Goal: Transaction & Acquisition: Purchase product/service

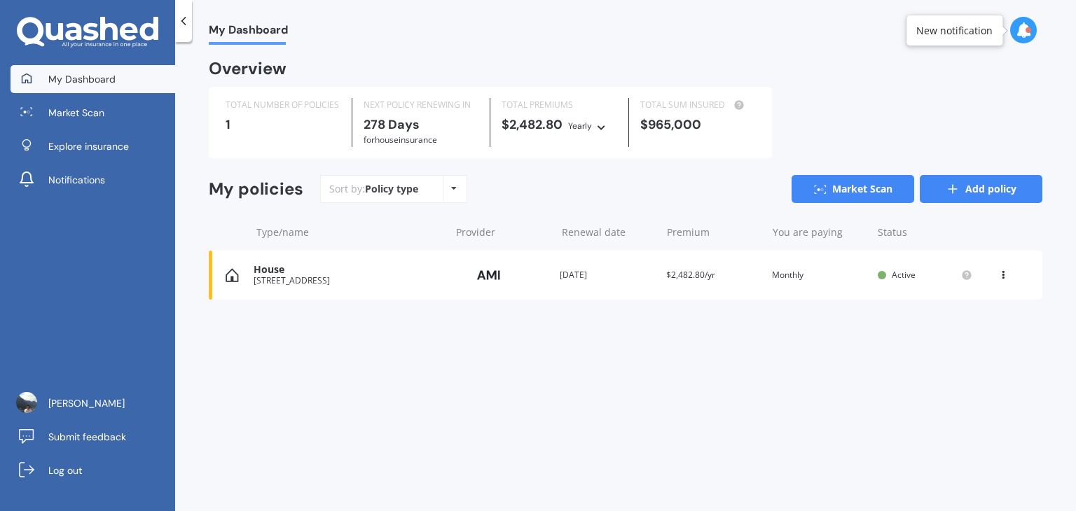
click at [953, 188] on icon at bounding box center [953, 189] width 14 height 14
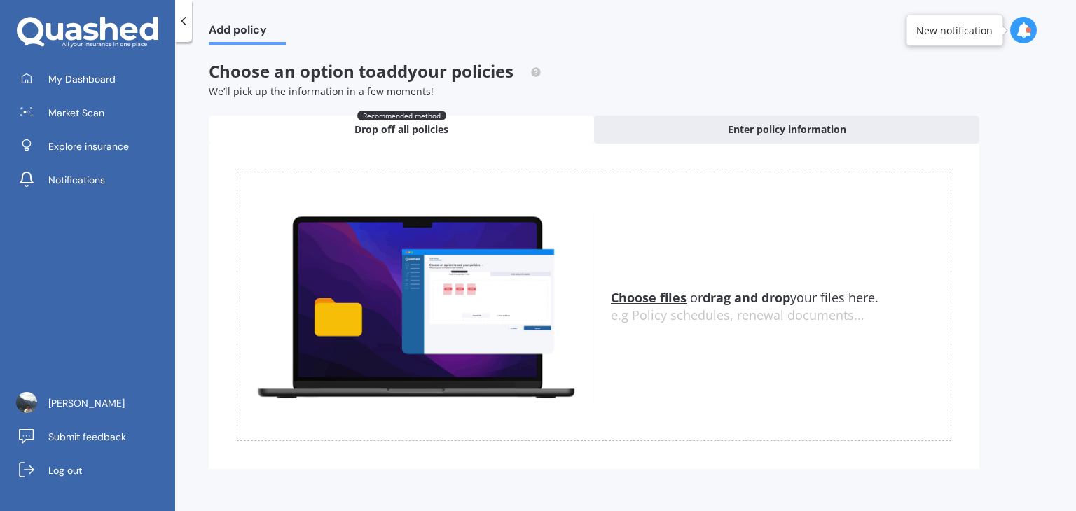
click at [642, 297] on u "Choose files" at bounding box center [649, 297] width 76 height 17
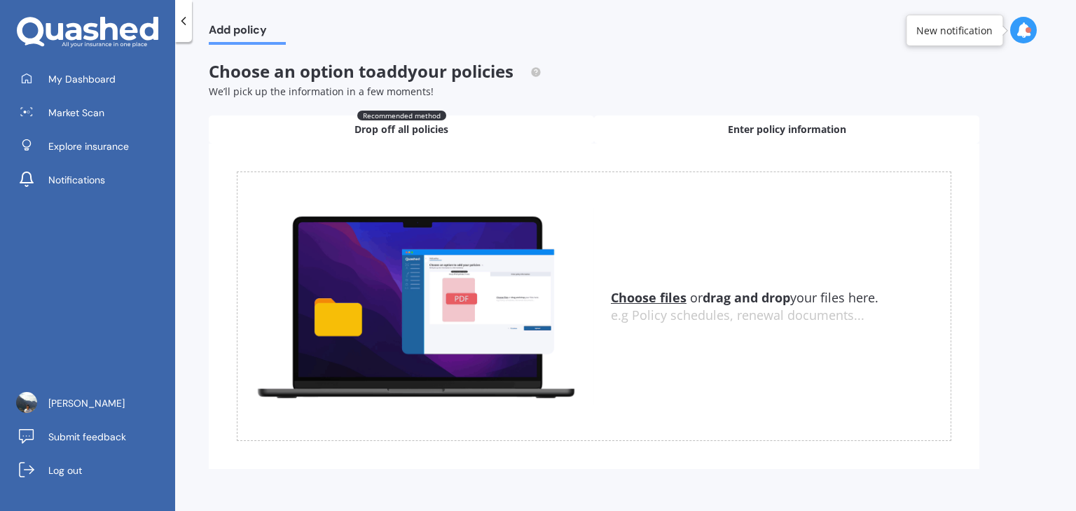
click at [773, 130] on span "Enter policy information" at bounding box center [787, 130] width 118 height 14
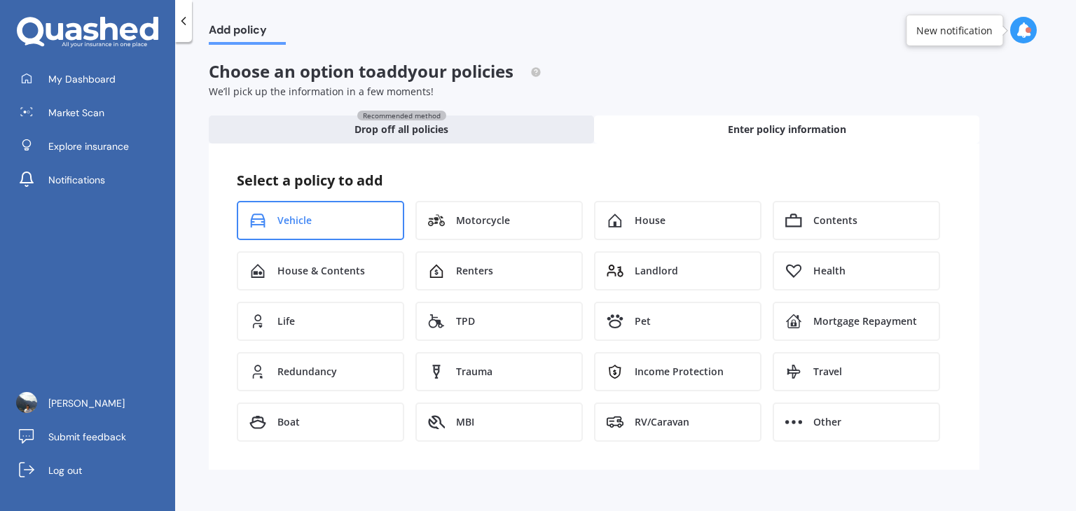
click at [325, 219] on div "Vehicle" at bounding box center [320, 220] width 167 height 39
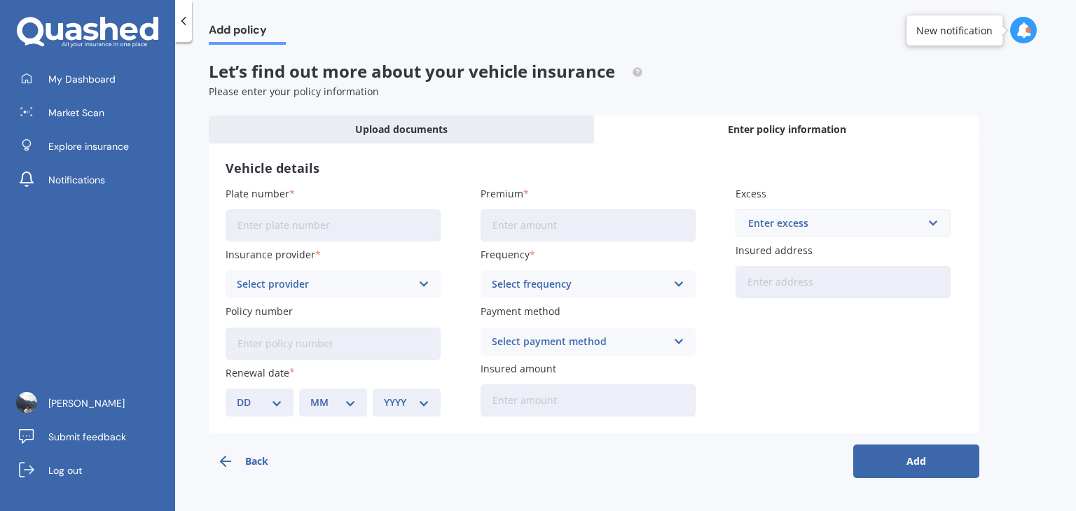
click at [345, 229] on input "Plate number" at bounding box center [333, 225] width 215 height 32
type input "RBP876"
click at [362, 278] on div "Select provider" at bounding box center [324, 284] width 174 height 15
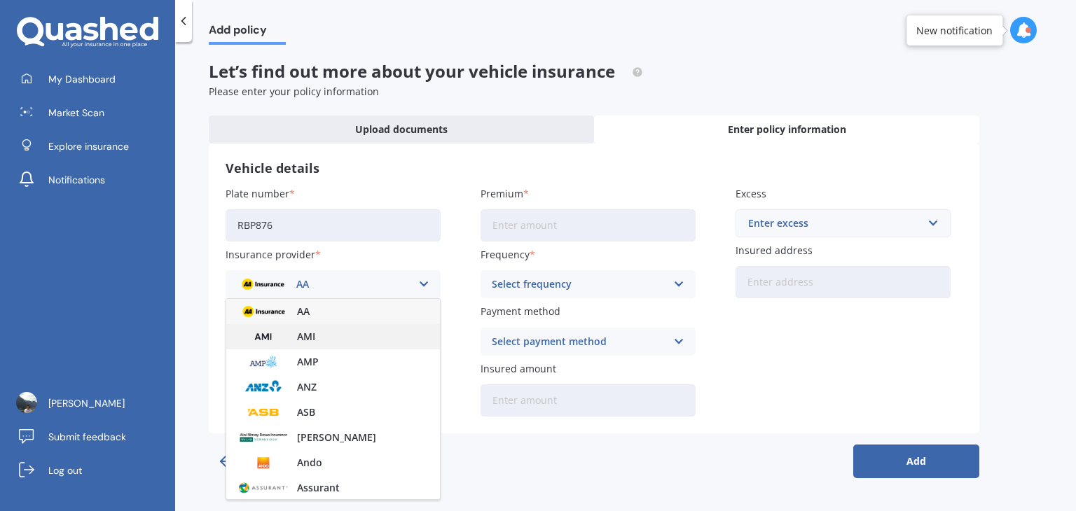
click at [336, 340] on div "AMI" at bounding box center [333, 336] width 214 height 25
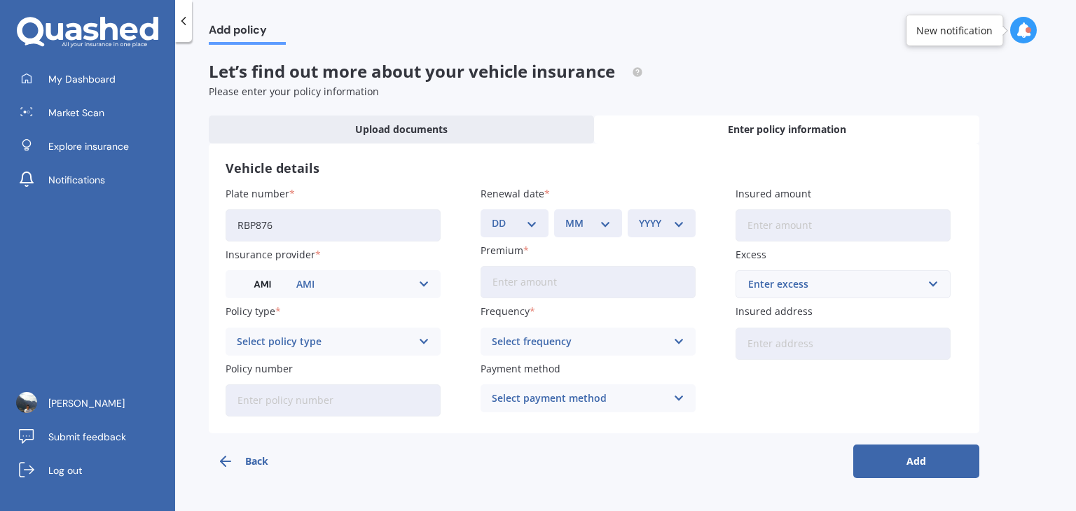
click at [337, 346] on div "Select policy type" at bounding box center [324, 341] width 174 height 15
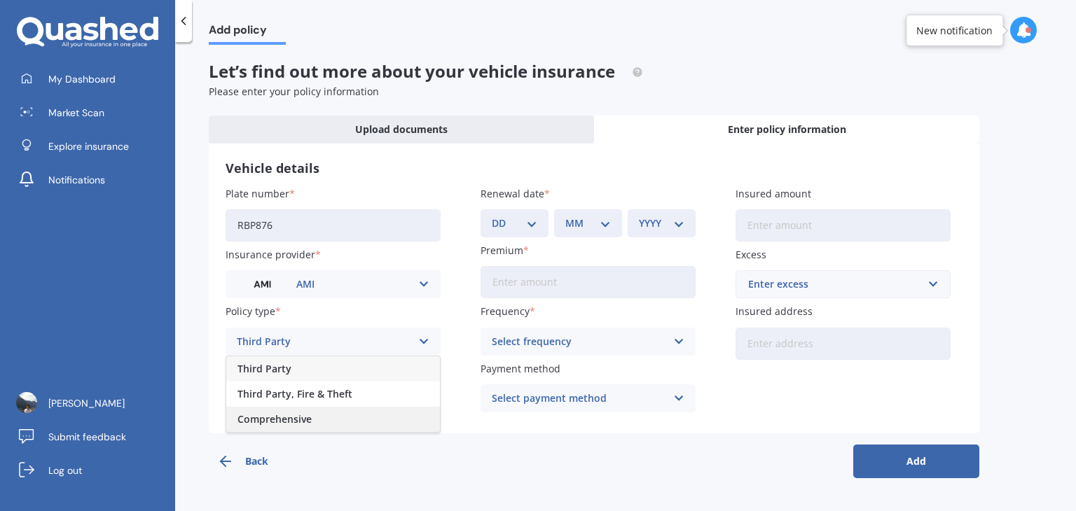
click at [339, 416] on div "Comprehensive" at bounding box center [333, 419] width 214 height 25
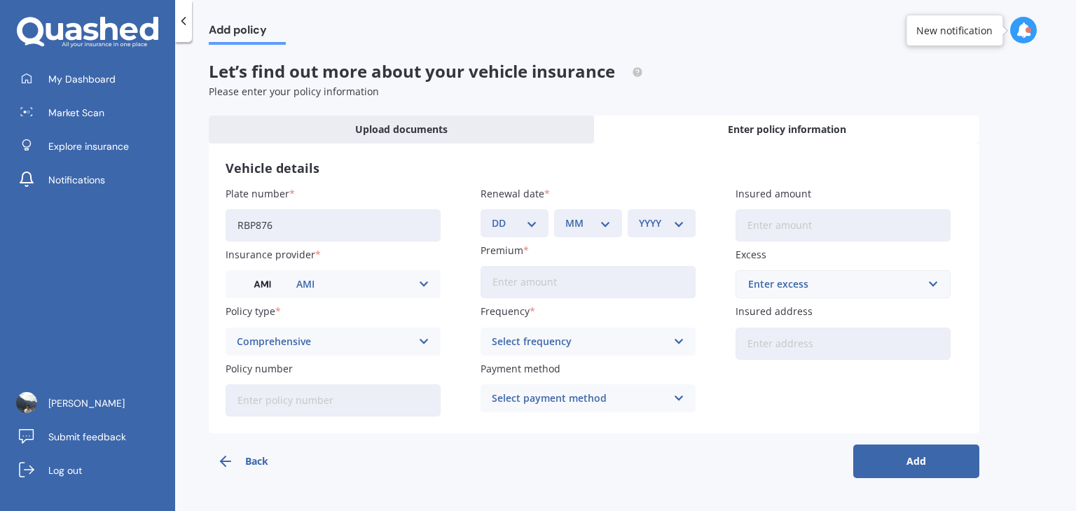
click at [317, 405] on input "Policy number" at bounding box center [333, 401] width 215 height 32
paste input "MOTA00780747"
type input "MOTA00780747"
click at [571, 340] on div "Select frequency" at bounding box center [579, 341] width 174 height 15
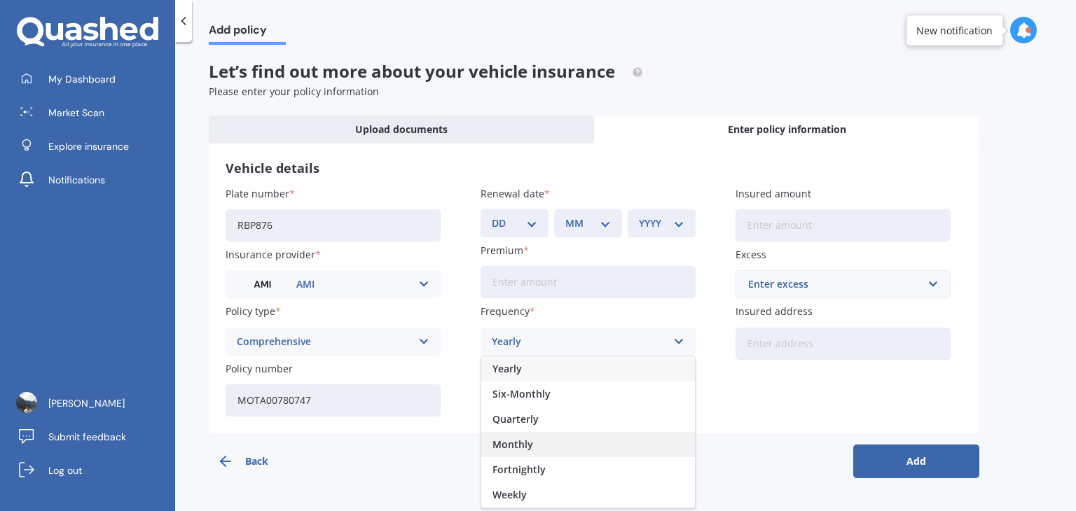
click at [530, 440] on span "Monthly" at bounding box center [512, 445] width 41 height 10
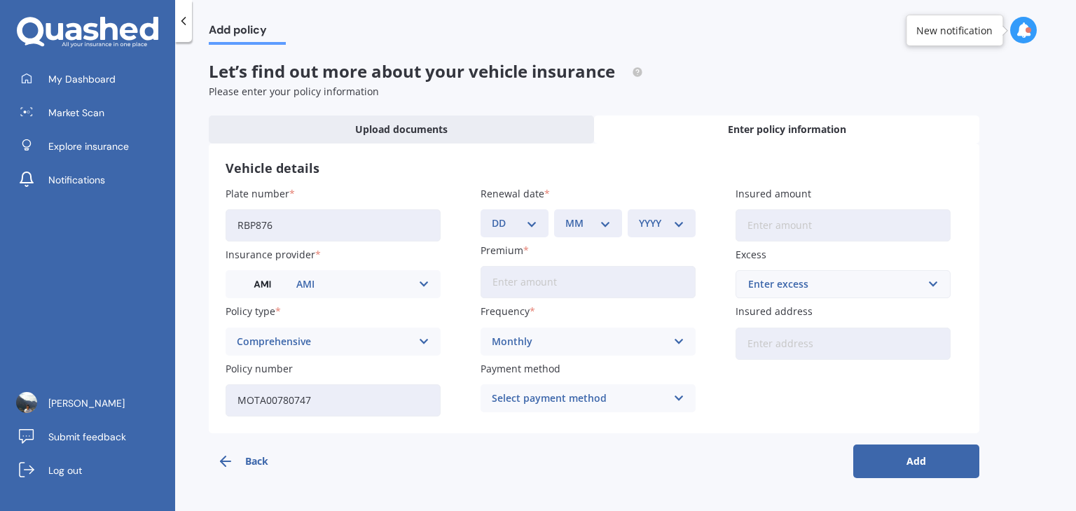
click at [507, 284] on input "Premium" at bounding box center [588, 282] width 215 height 32
type input "$112.00"
click at [772, 230] on input "Insured amount" at bounding box center [842, 225] width 215 height 32
type input "$16,000"
click at [820, 286] on div "Enter excess" at bounding box center [834, 284] width 173 height 15
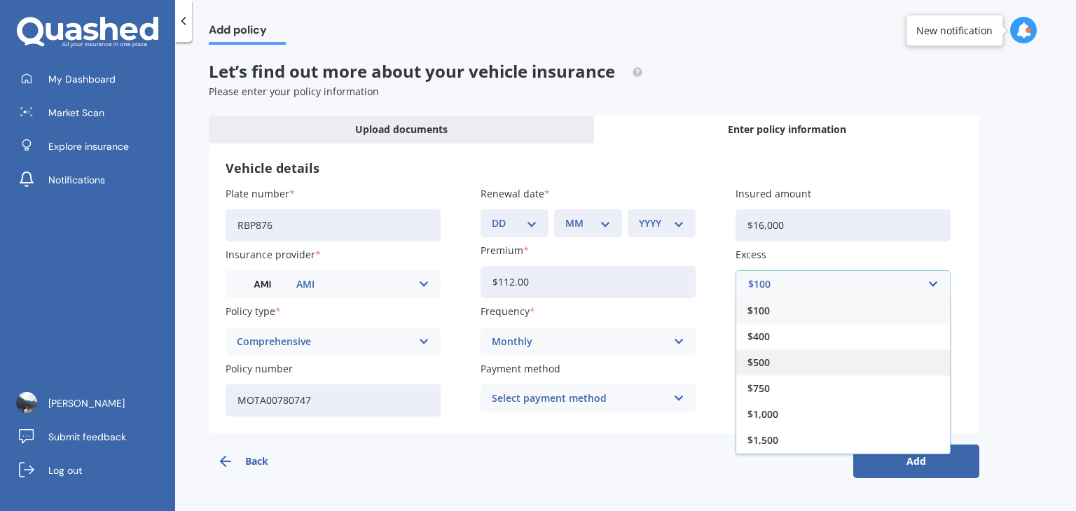
click at [766, 358] on span "$500" at bounding box center [758, 363] width 22 height 10
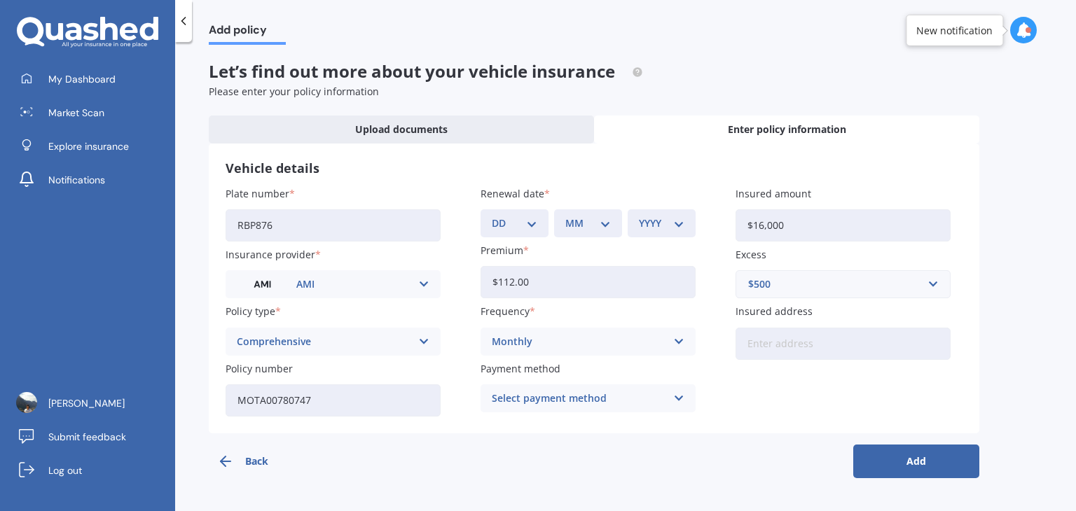
click at [761, 350] on input "Insured address" at bounding box center [842, 344] width 215 height 32
click at [841, 350] on input "[STREET_ADDRESS]" at bounding box center [842, 344] width 215 height 32
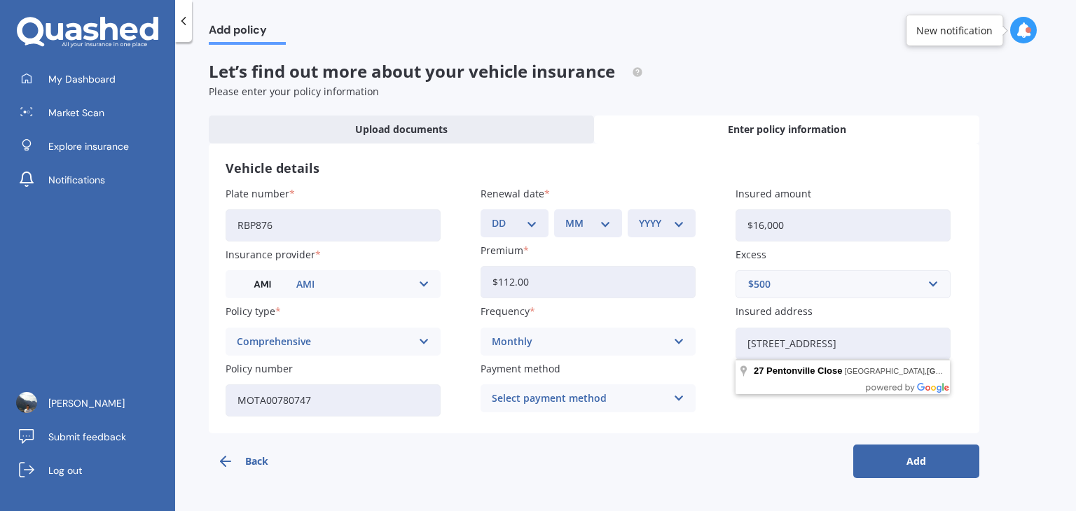
type input "[STREET_ADDRESS]"
click at [969, 456] on button "Add" at bounding box center [916, 462] width 126 height 34
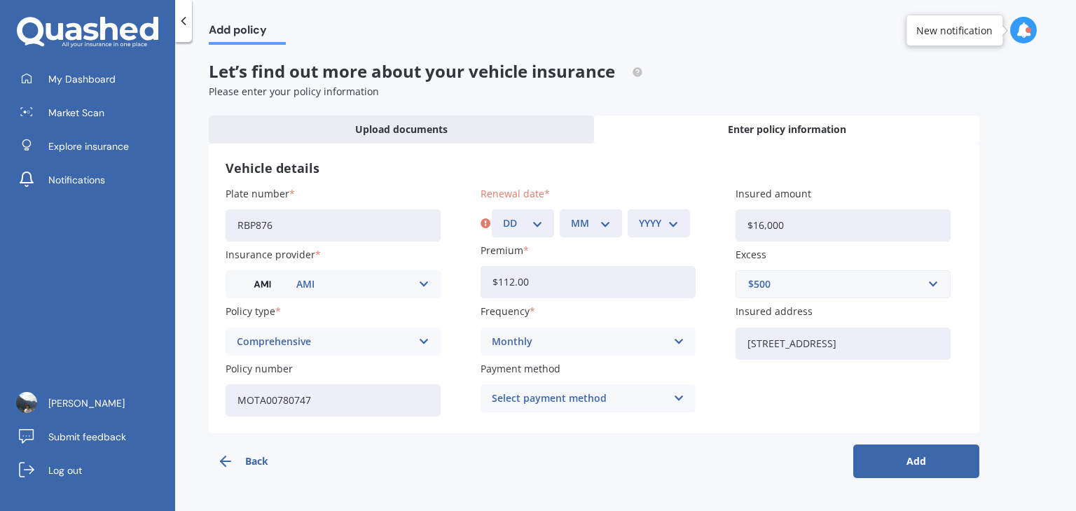
click at [534, 220] on select "DD 01 02 03 04 05 06 07 08 09 10 11 12 13 14 15 16 17 18 19 20 21 22 23 24 25 2…" at bounding box center [523, 223] width 40 height 15
select select "27"
click at [503, 216] on select "DD 01 02 03 04 05 06 07 08 09 10 11 12 13 14 15 16 17 18 19 20 21 22 23 24 25 2…" at bounding box center [523, 223] width 40 height 15
click at [586, 222] on select "MM 01 02 03 04 05 06 07 08 09 10 11 12" at bounding box center [591, 223] width 40 height 15
select select "02"
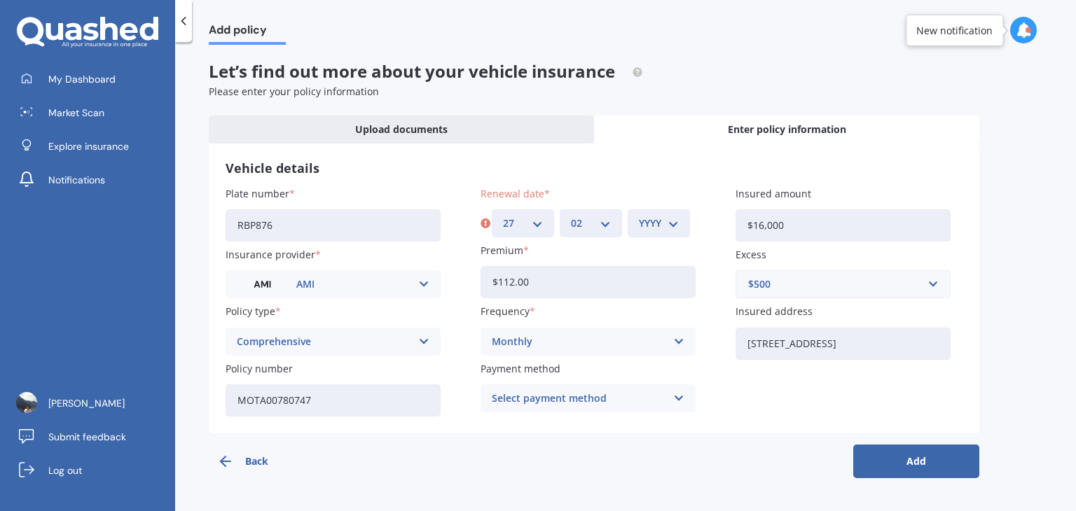
click at [571, 216] on select "MM 01 02 03 04 05 06 07 08 09 10 11 12" at bounding box center [591, 223] width 40 height 15
click at [639, 230] on div "YYYY 2027 2026 2025 2024 2023 2022 2021 2020 2019 2018 2017 2016 2015 2014 2013…" at bounding box center [659, 223] width 62 height 28
click at [665, 221] on select "YYYY 2027 2026 2025 2024 2023 2022 2021 2020 2019 2018 2017 2016 2015 2014 2013…" at bounding box center [659, 223] width 40 height 15
select select "2026"
click at [639, 216] on select "YYYY 2027 2026 2025 2024 2023 2022 2021 2020 2019 2018 2017 2016 2015 2014 2013…" at bounding box center [659, 223] width 40 height 15
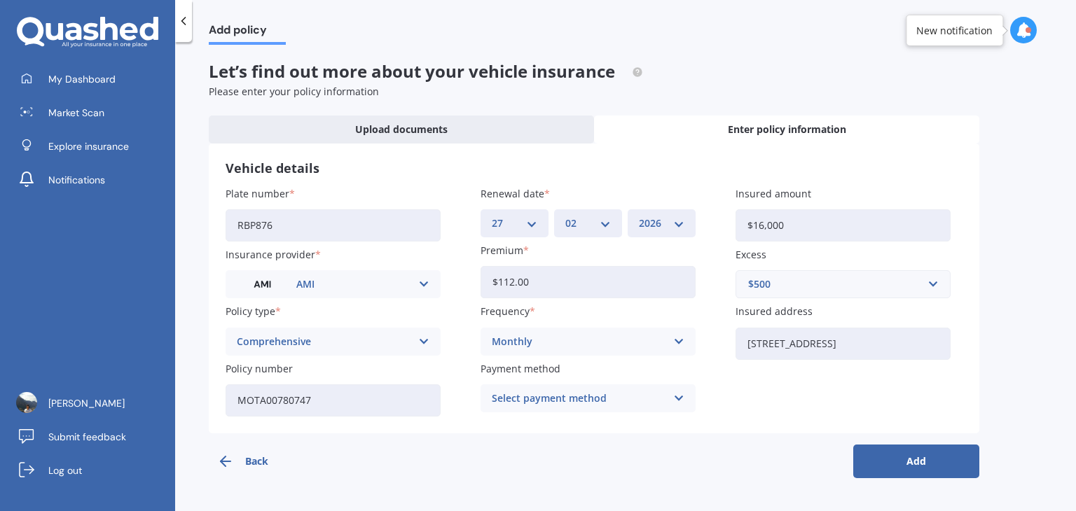
click at [895, 469] on button "Add" at bounding box center [916, 462] width 126 height 34
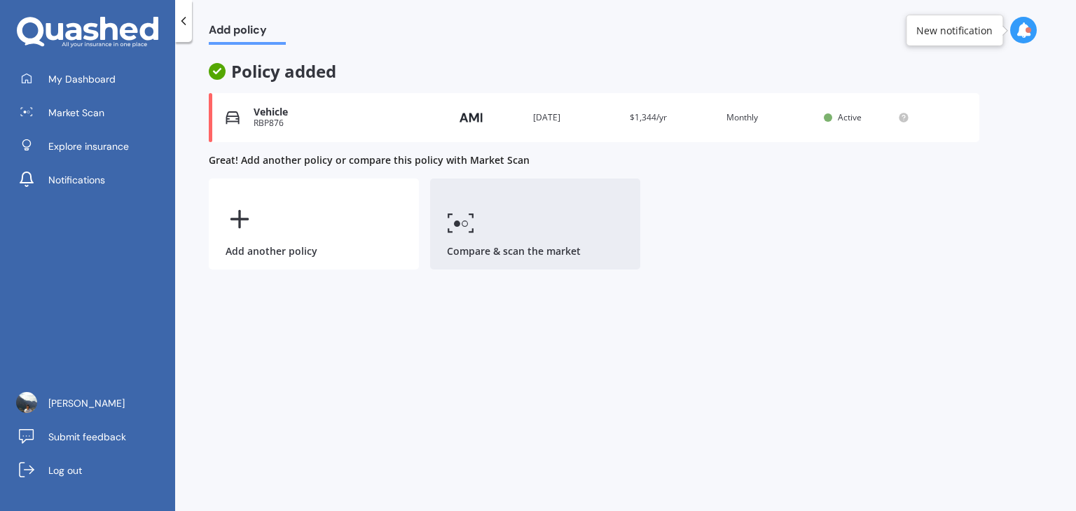
click at [504, 226] on link "Compare & scan the market" at bounding box center [535, 224] width 210 height 91
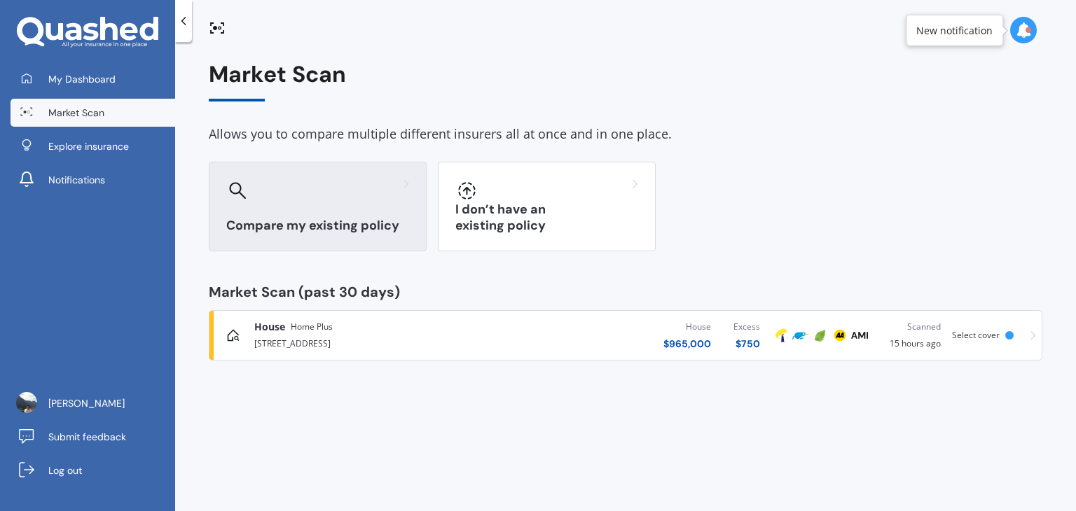
click at [329, 218] on h3 "Compare my existing policy" at bounding box center [317, 226] width 183 height 16
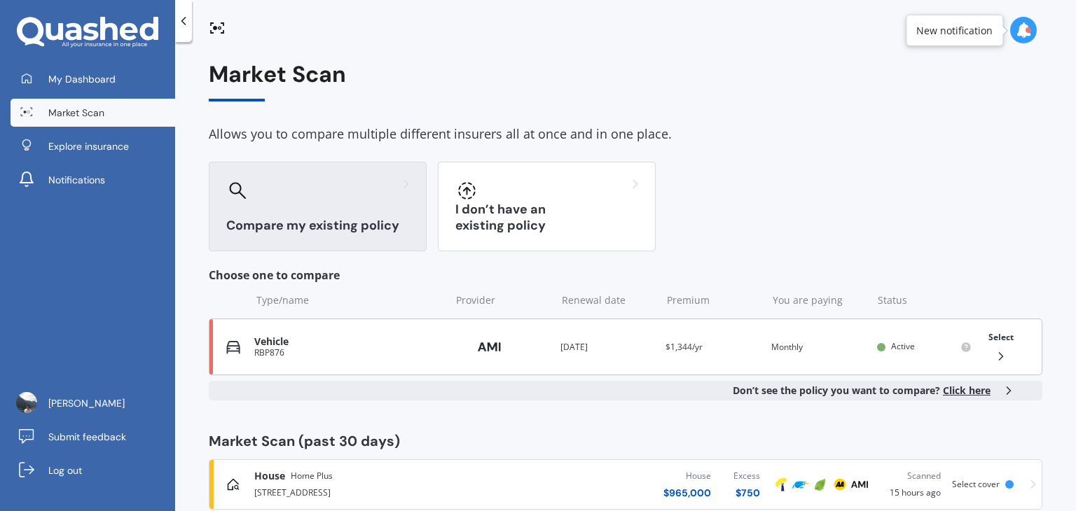
click at [345, 341] on div "Vehicle" at bounding box center [348, 342] width 189 height 12
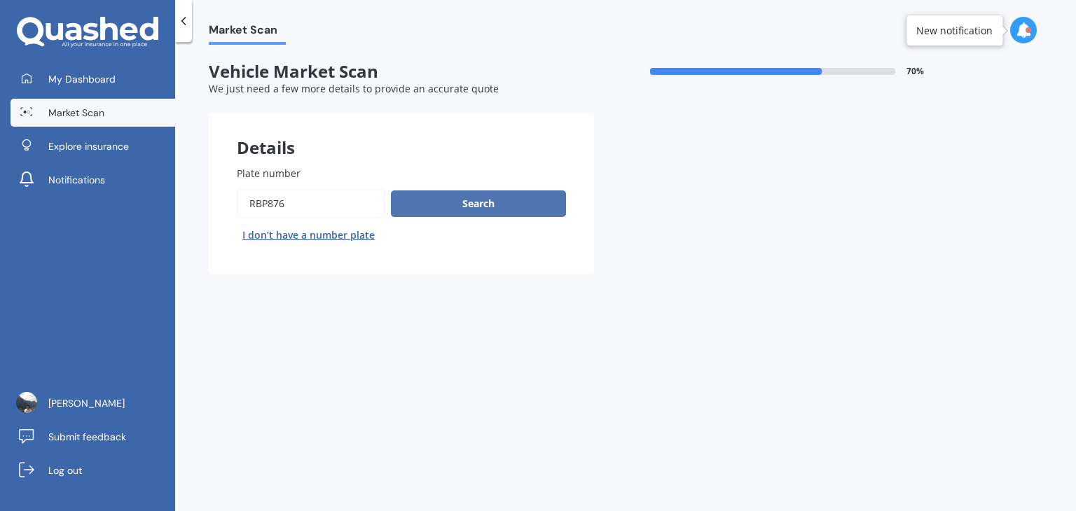
click at [456, 202] on button "Search" at bounding box center [478, 204] width 175 height 27
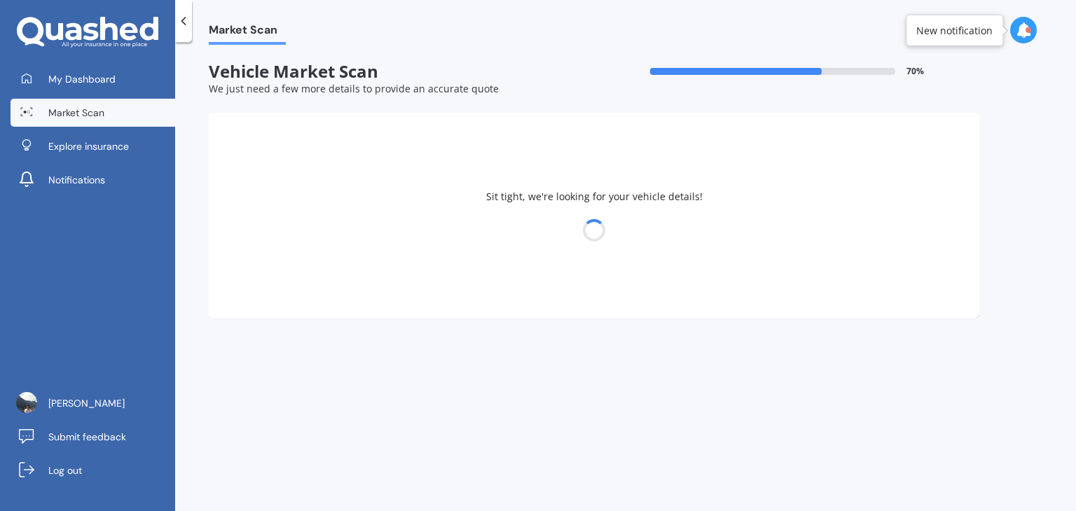
select select "LEXUS"
select select "30"
select select "03"
select select "1980"
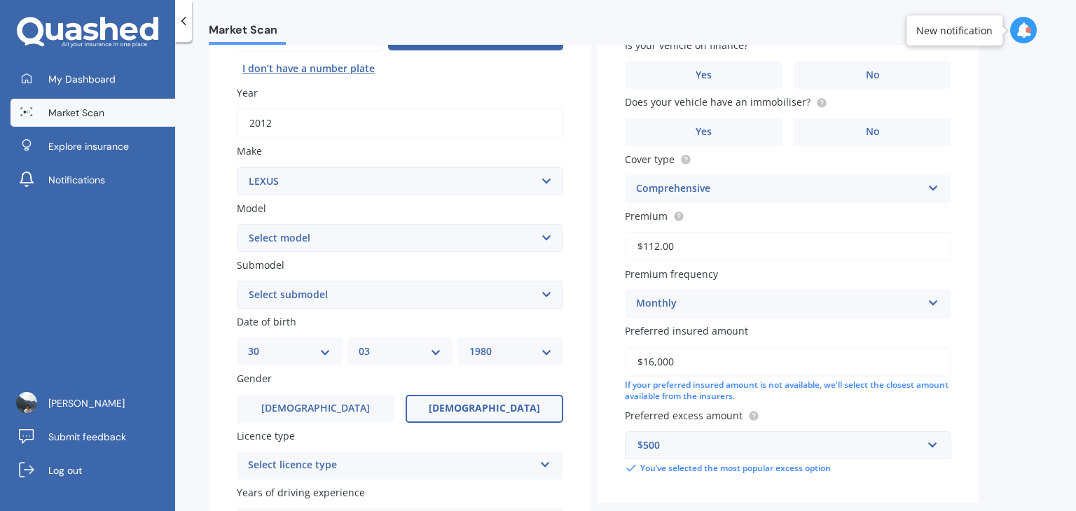
scroll to position [314, 0]
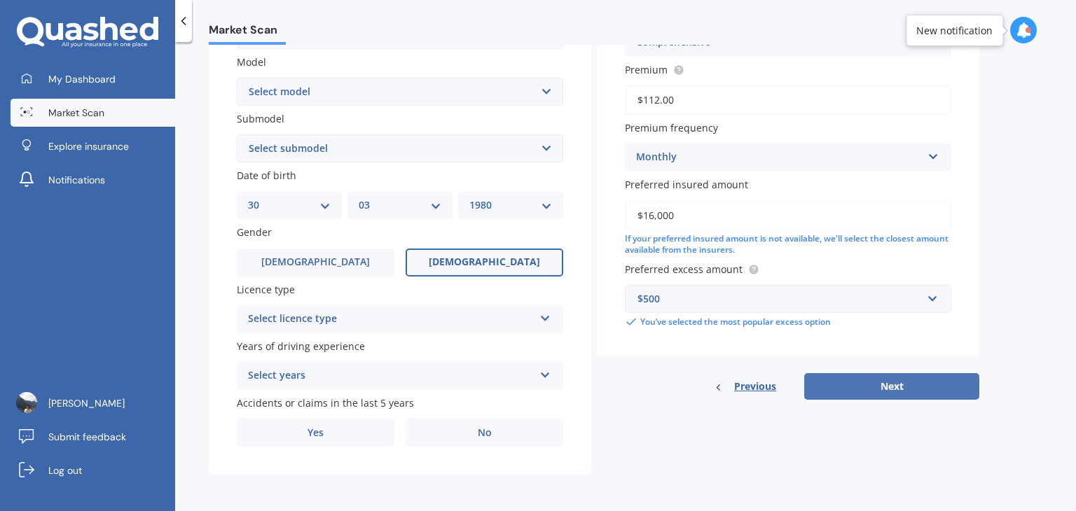
click at [904, 394] on button "Next" at bounding box center [891, 386] width 175 height 27
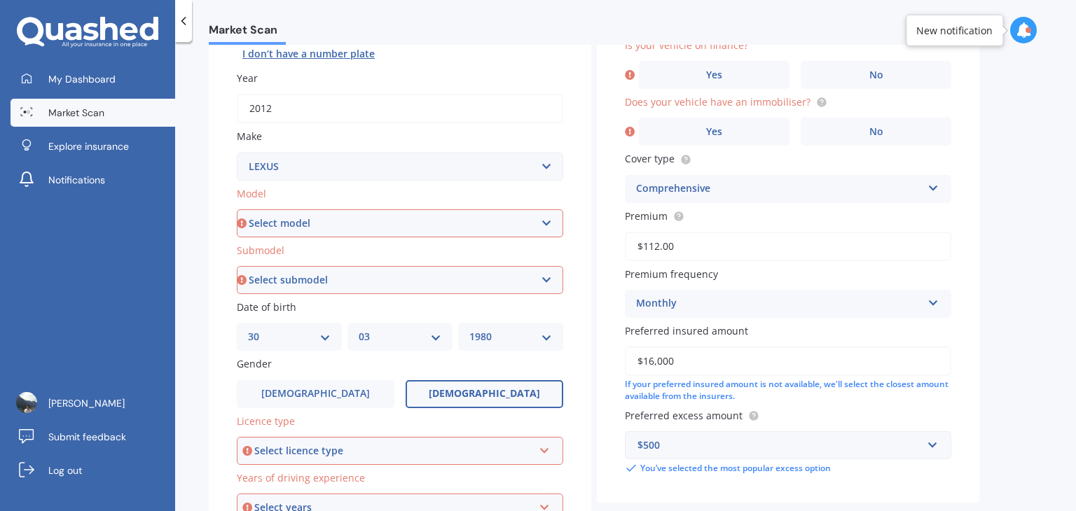
scroll to position [181, 0]
click at [464, 218] on select "Select model AS 460 CT 200 ES 300 ES 350 GS 250 GS 300 GS 350 GS 430 GS 450 GS …" at bounding box center [400, 224] width 326 height 28
select select "CT 200"
click at [237, 210] on select "Select model AS 460 CT 200 ES 300 ES 350 GS 250 GS 300 GS 350 GS 430 GS 450 GS …" at bounding box center [400, 224] width 326 height 28
click at [322, 282] on select "Select submodel h h F Sport" at bounding box center [400, 281] width 326 height 28
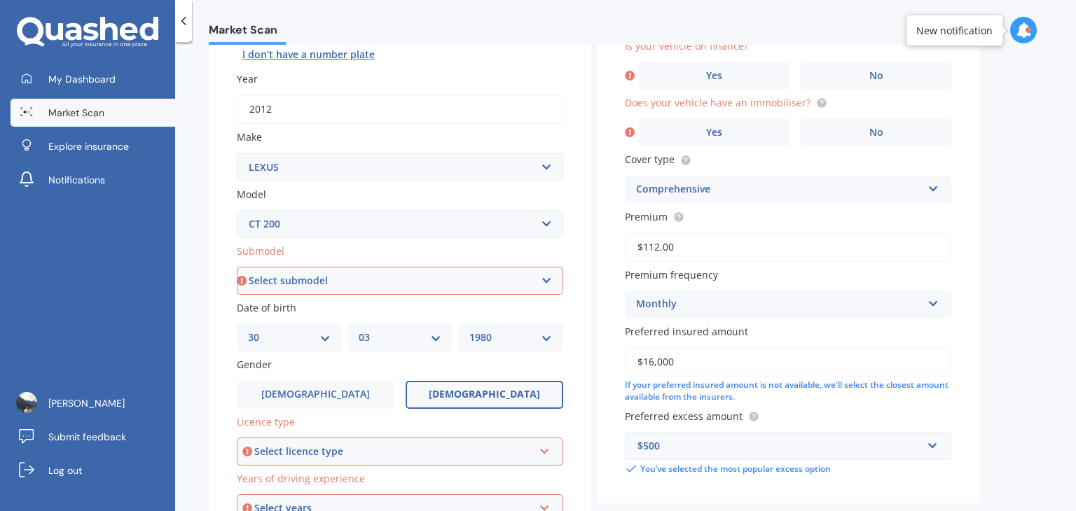
select select "H"
click at [237, 267] on select "Select submodel h h F Sport" at bounding box center [400, 281] width 326 height 28
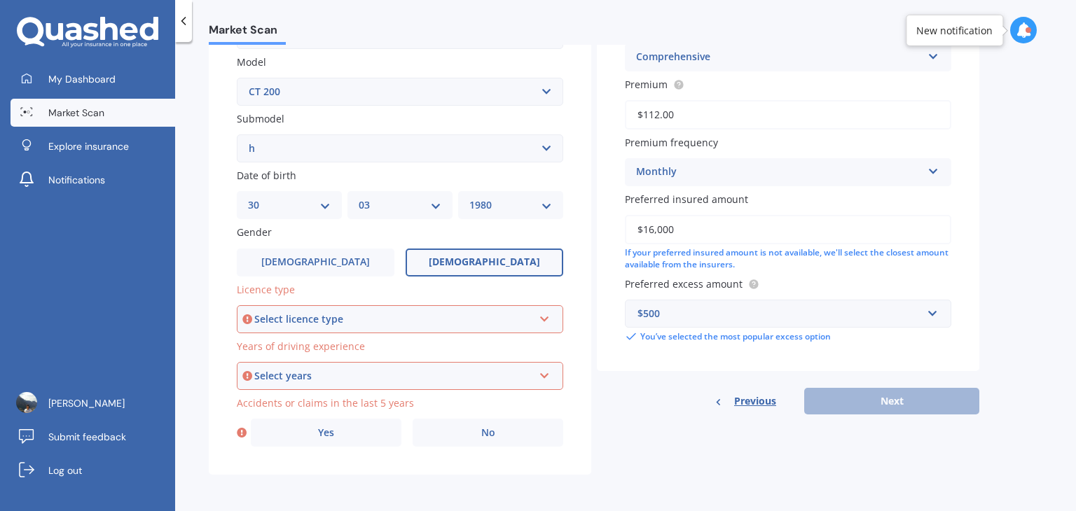
click at [328, 310] on div "Select licence type NZ Full NZ Restricted NZ Learners [GEOGRAPHIC_DATA] [GEOGRA…" at bounding box center [400, 319] width 326 height 28
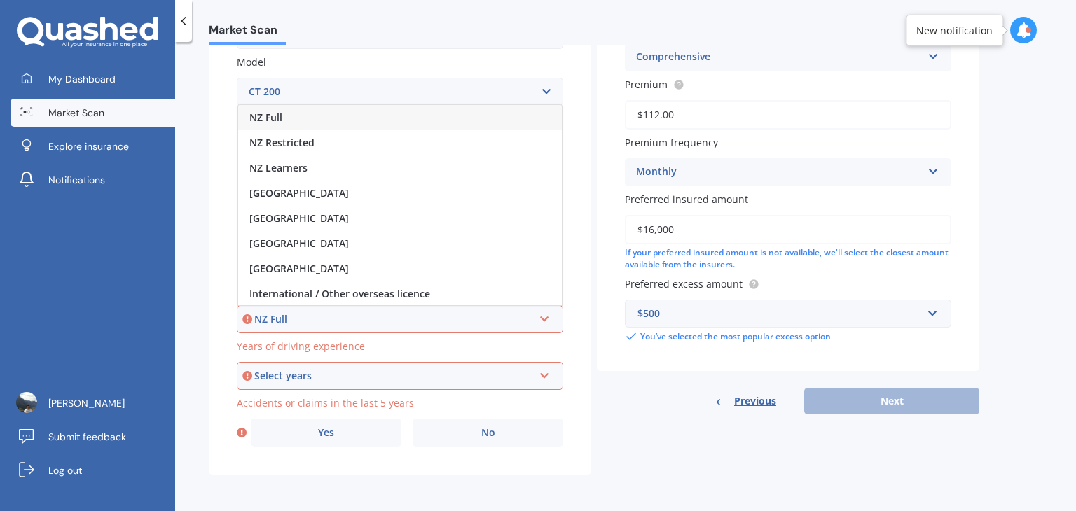
click at [299, 109] on div "NZ Full" at bounding box center [400, 117] width 324 height 25
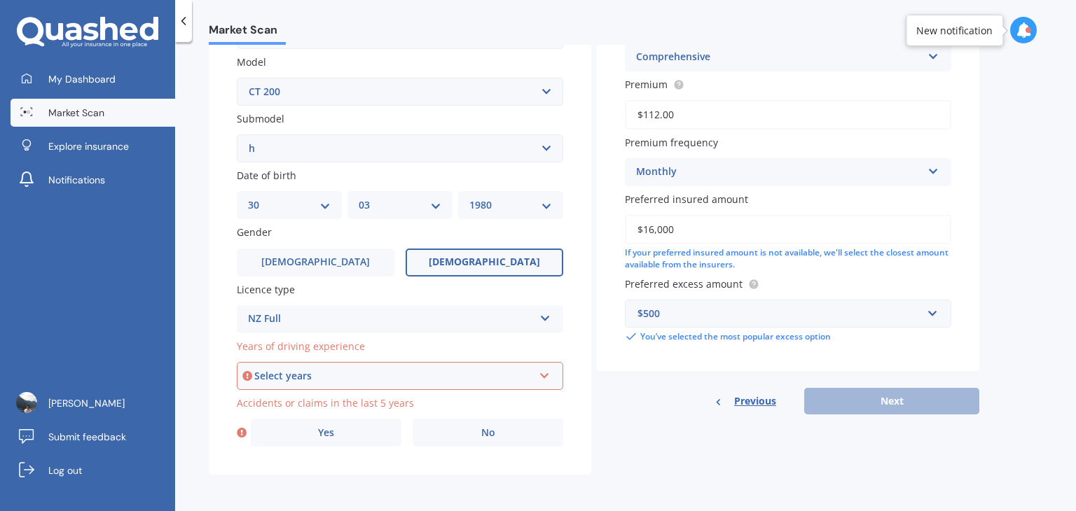
click at [310, 366] on div "Select years 5 or more years 4 years 3 years 2 years 1 year" at bounding box center [400, 376] width 326 height 28
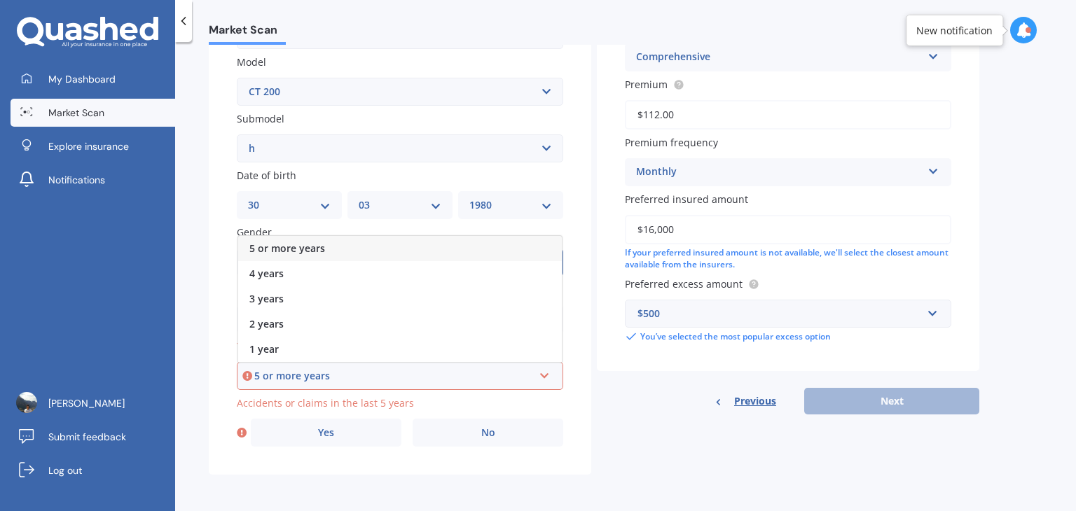
click at [286, 246] on span "5 or more years" at bounding box center [287, 248] width 76 height 13
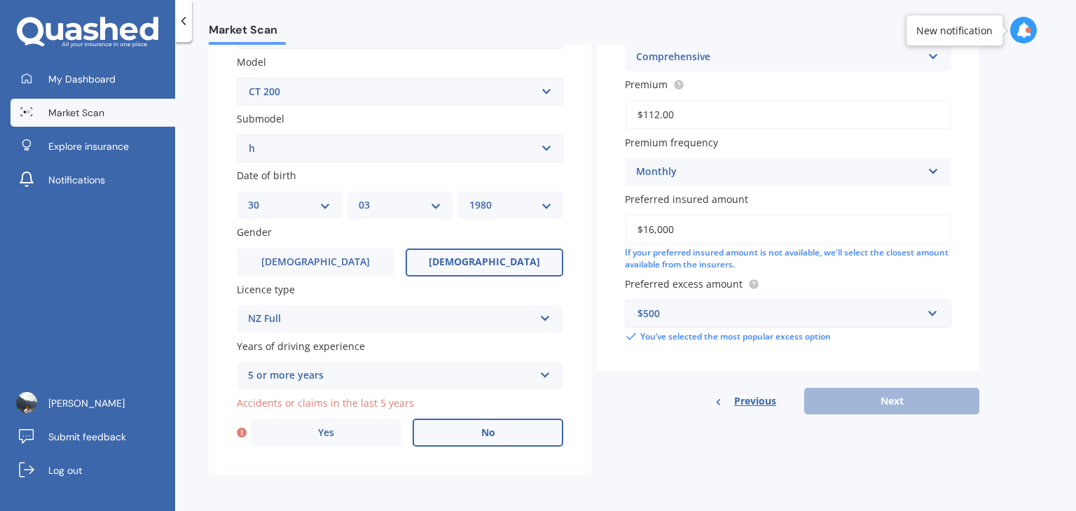
click at [481, 441] on label "No" at bounding box center [488, 433] width 151 height 28
click at [0, 0] on input "No" at bounding box center [0, 0] width 0 height 0
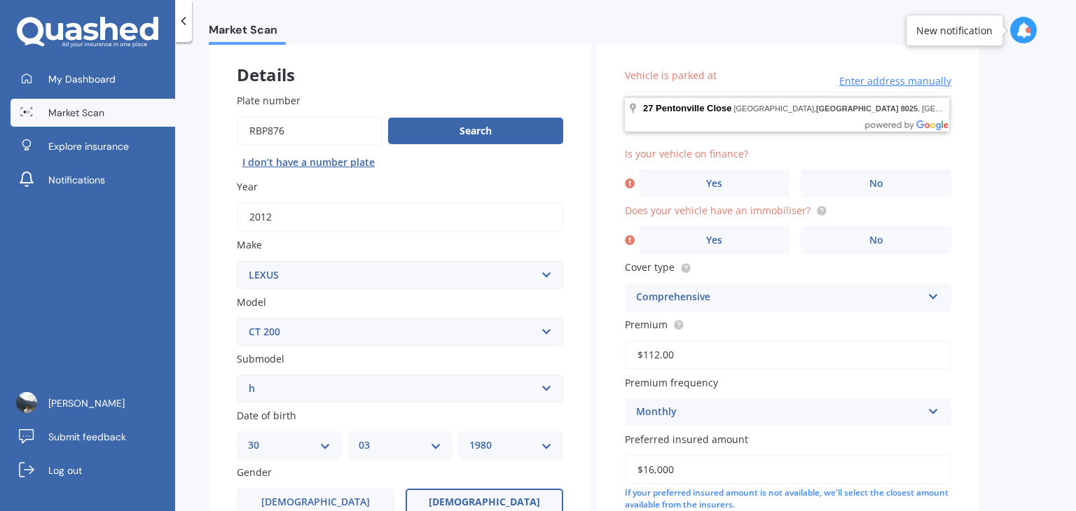
scroll to position [70, 0]
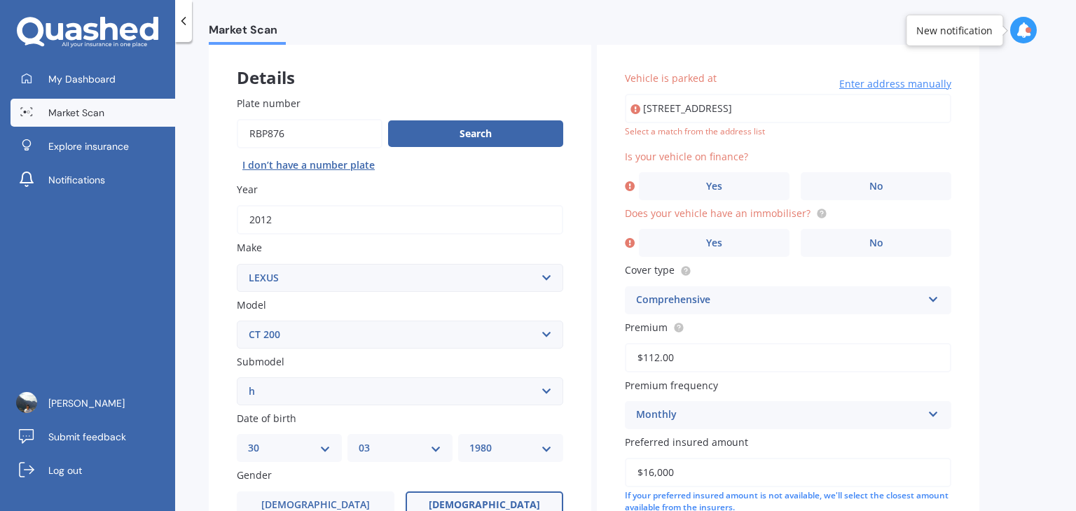
type input "[STREET_ADDRESS]"
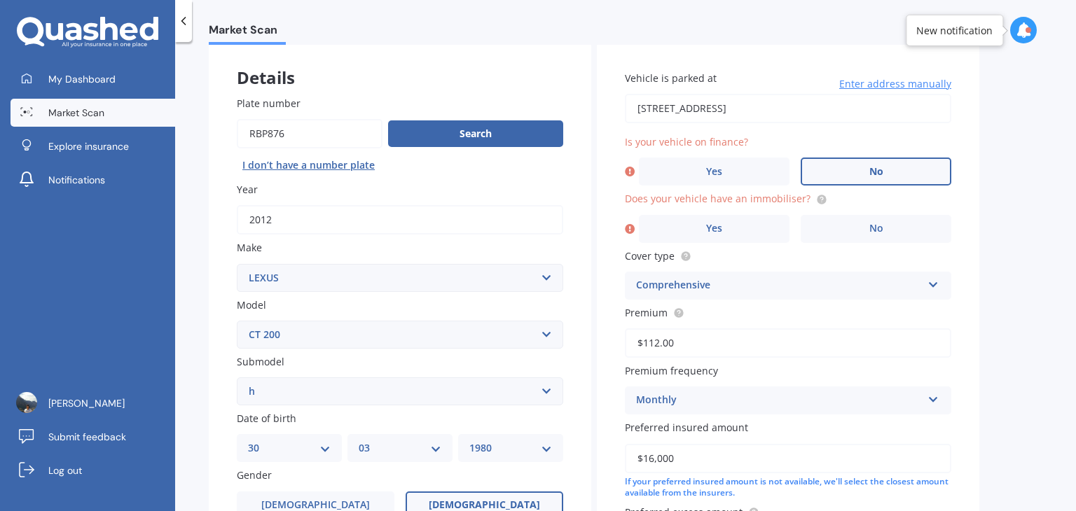
click at [860, 168] on label "No" at bounding box center [876, 172] width 151 height 28
click at [0, 0] on input "No" at bounding box center [0, 0] width 0 height 0
click at [625, 226] on icon at bounding box center [630, 229] width 10 height 14
click at [630, 233] on icon at bounding box center [630, 229] width 10 height 14
click at [628, 222] on icon at bounding box center [630, 229] width 10 height 14
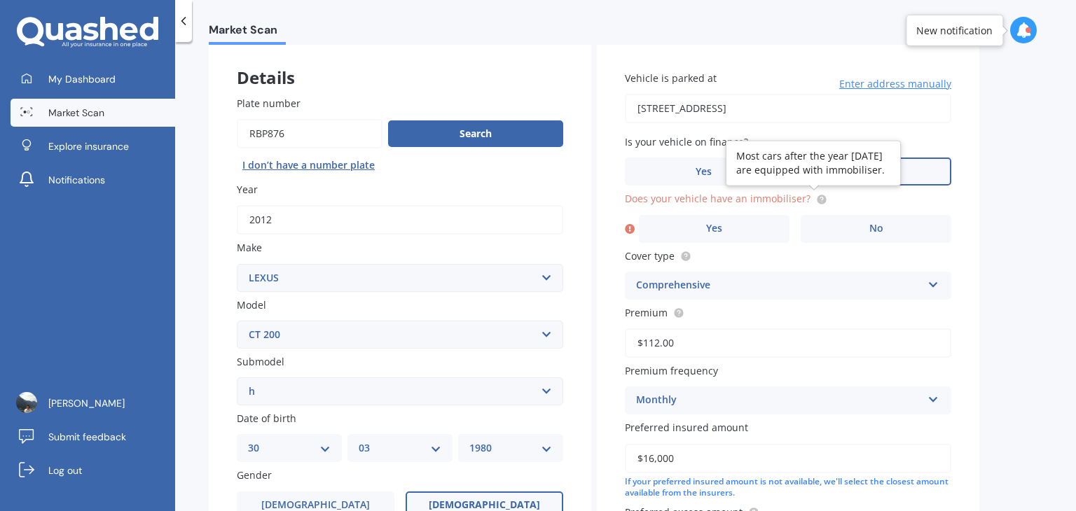
click at [816, 197] on icon at bounding box center [821, 199] width 11 height 11
click at [686, 244] on div "Vehicle is parked at [STREET_ADDRESS] Enter address manually Is your vehicle on…" at bounding box center [788, 322] width 382 height 558
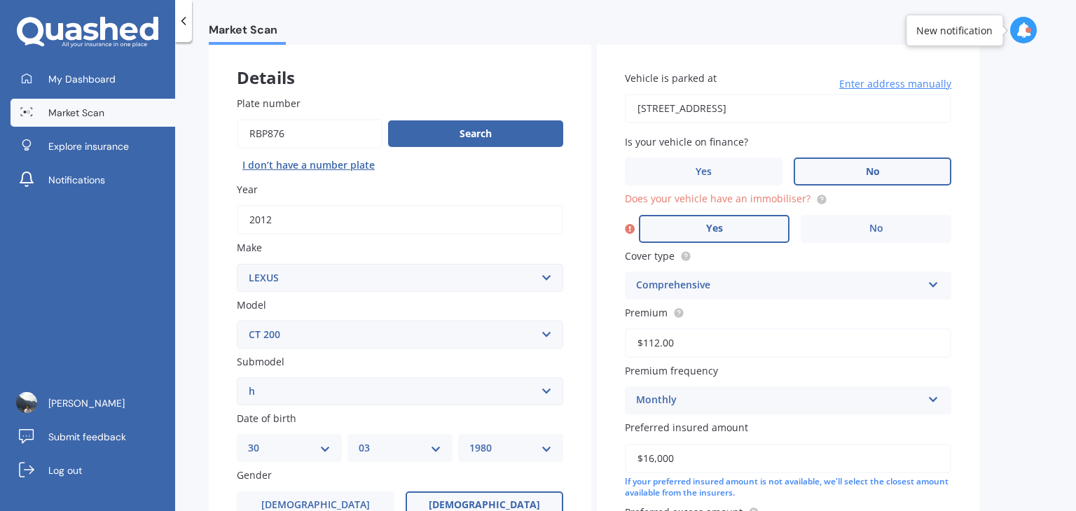
click at [696, 228] on label "Yes" at bounding box center [714, 229] width 151 height 28
click at [0, 0] on input "Yes" at bounding box center [0, 0] width 0 height 0
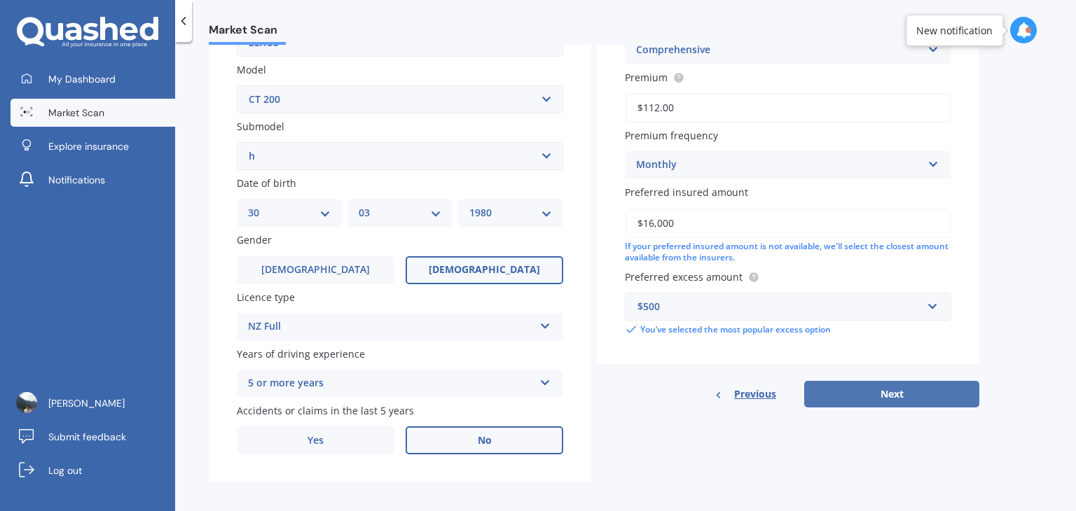
click at [914, 385] on button "Next" at bounding box center [891, 394] width 175 height 27
select select "30"
select select "03"
select select "1980"
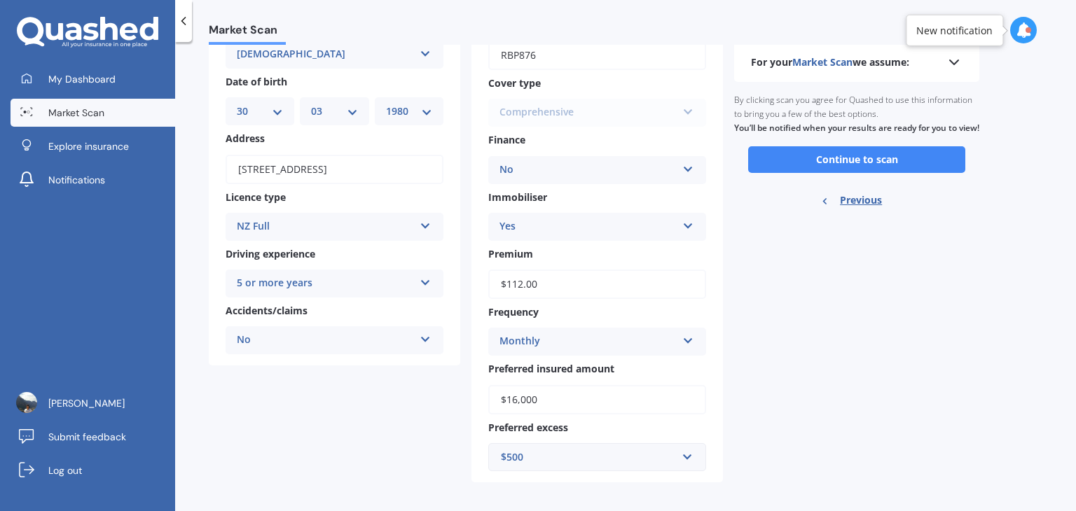
scroll to position [113, 0]
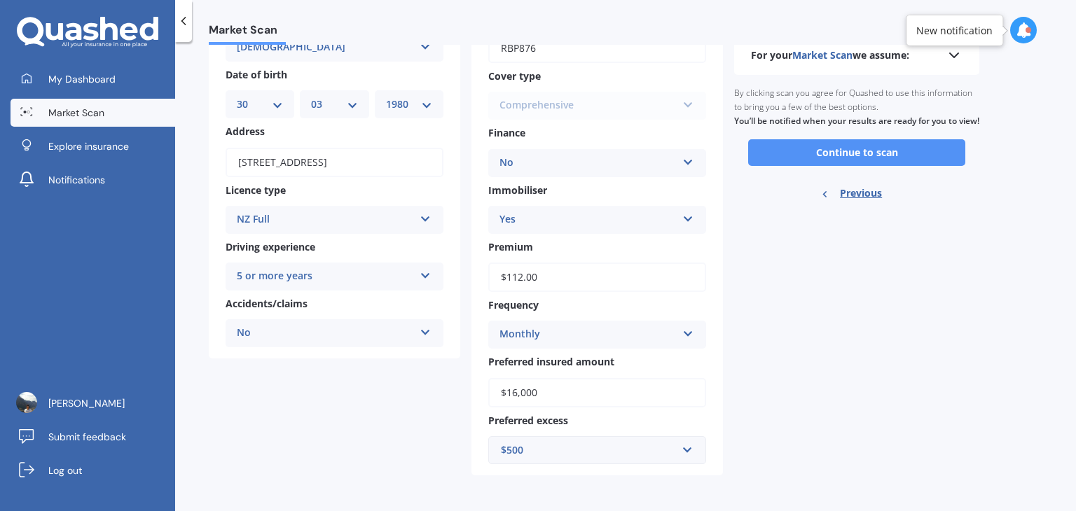
click at [815, 166] on button "Continue to scan" at bounding box center [856, 152] width 217 height 27
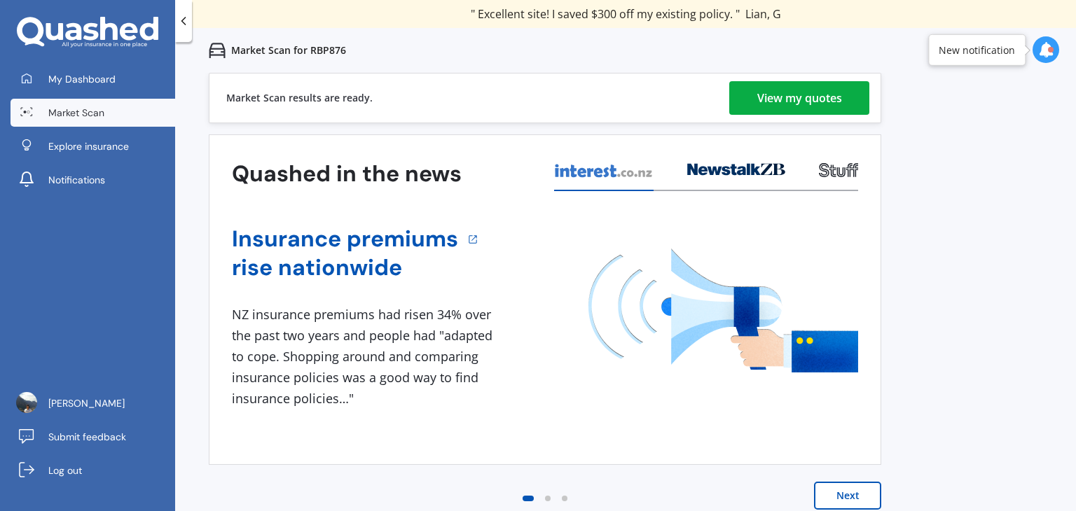
click at [808, 101] on div "View my quotes" at bounding box center [799, 98] width 85 height 34
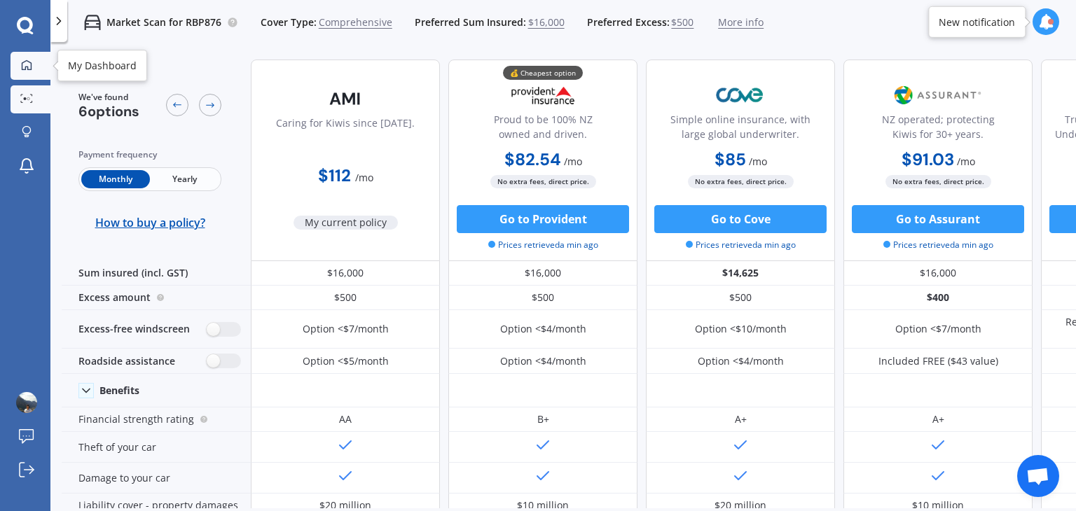
click at [27, 62] on icon at bounding box center [26, 65] width 11 height 11
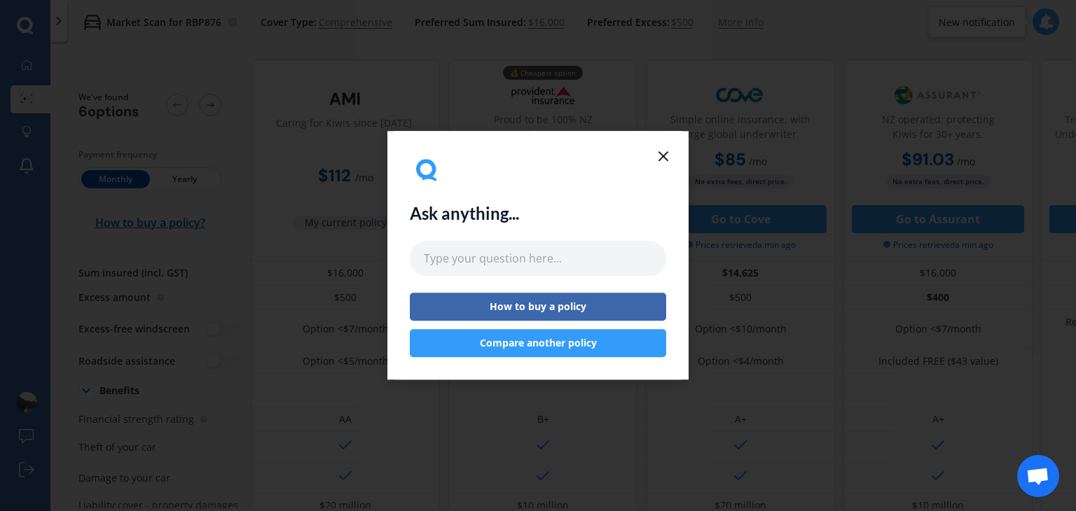
click at [665, 153] on icon at bounding box center [663, 156] width 17 height 17
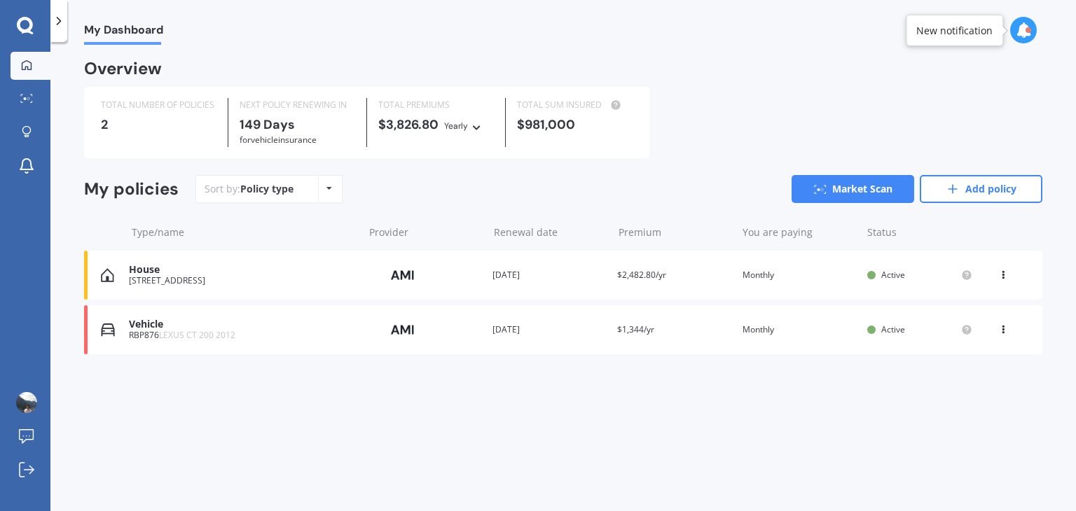
click at [62, 26] on icon at bounding box center [59, 21] width 14 height 14
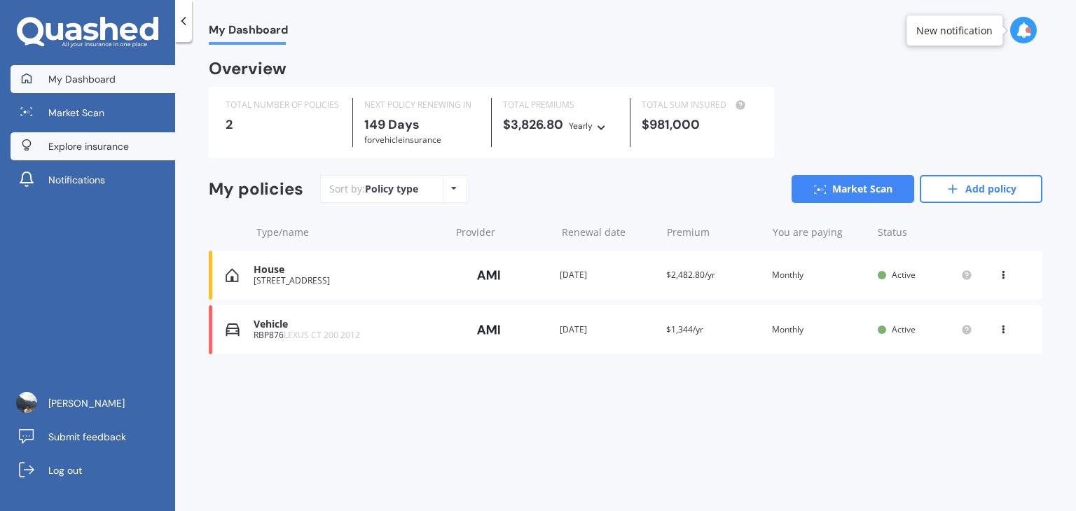
click at [96, 145] on span "Explore insurance" at bounding box center [88, 146] width 81 height 14
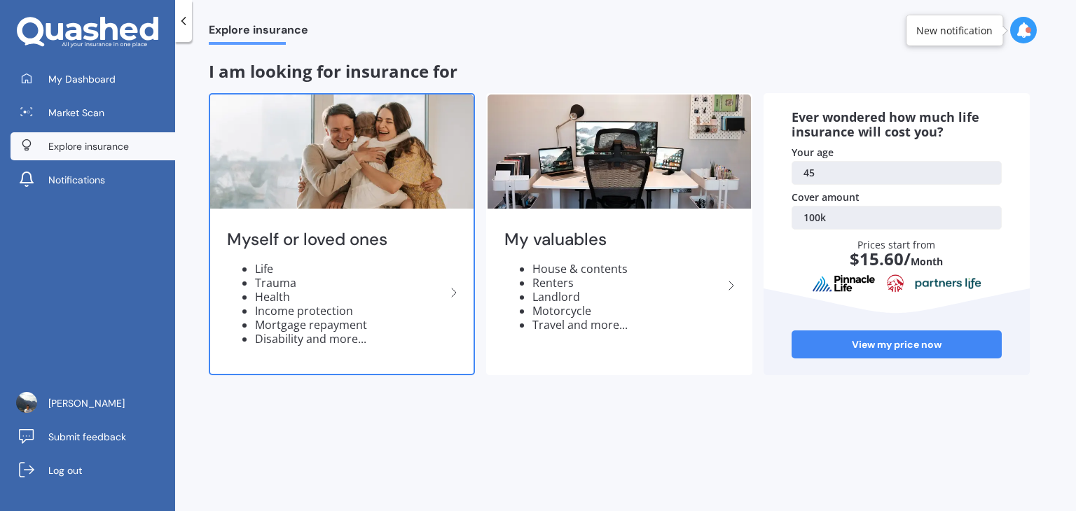
click at [435, 311] on li "Income protection" at bounding box center [350, 311] width 191 height 14
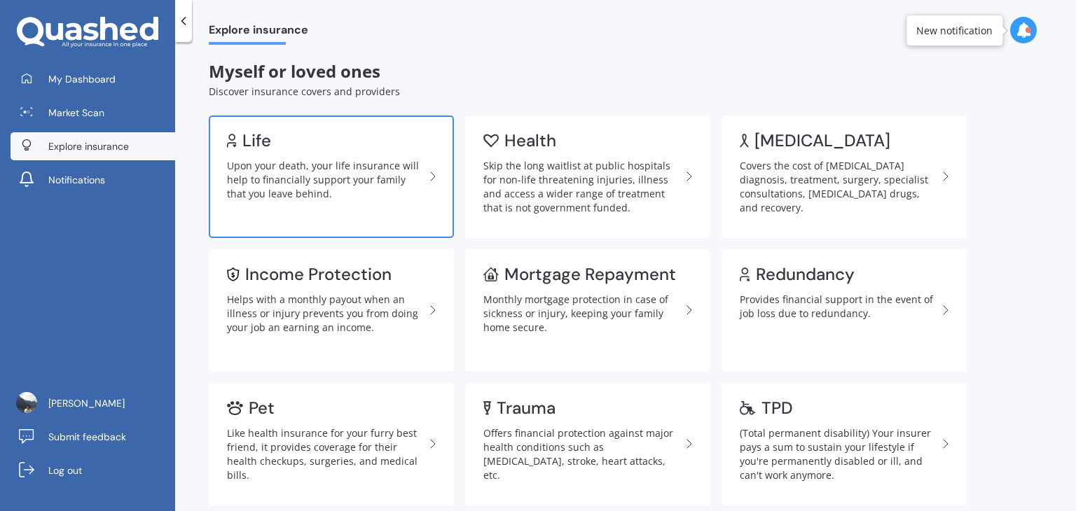
click at [331, 159] on div "Upon your death, your life insurance will help to financially support your fami…" at bounding box center [326, 180] width 198 height 42
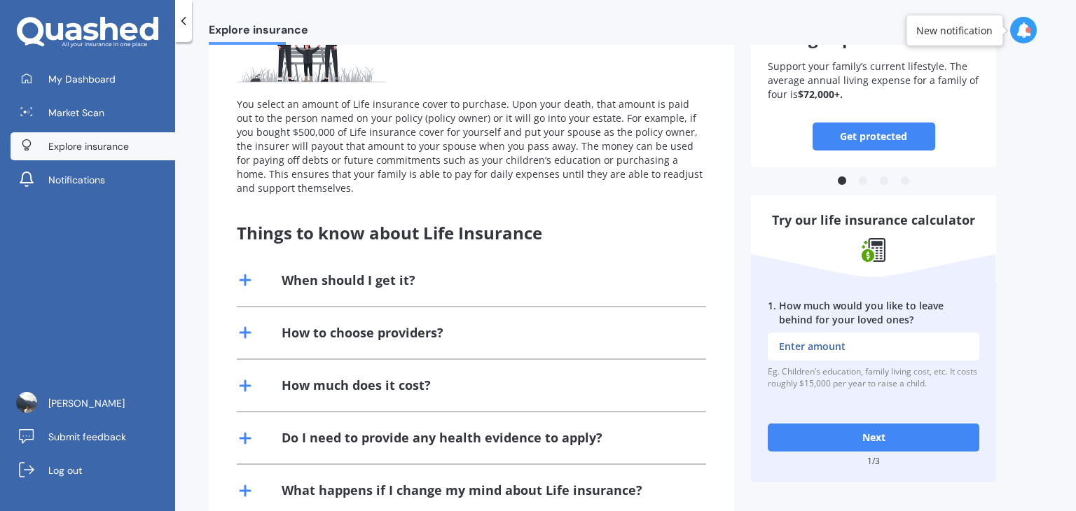
scroll to position [252, 0]
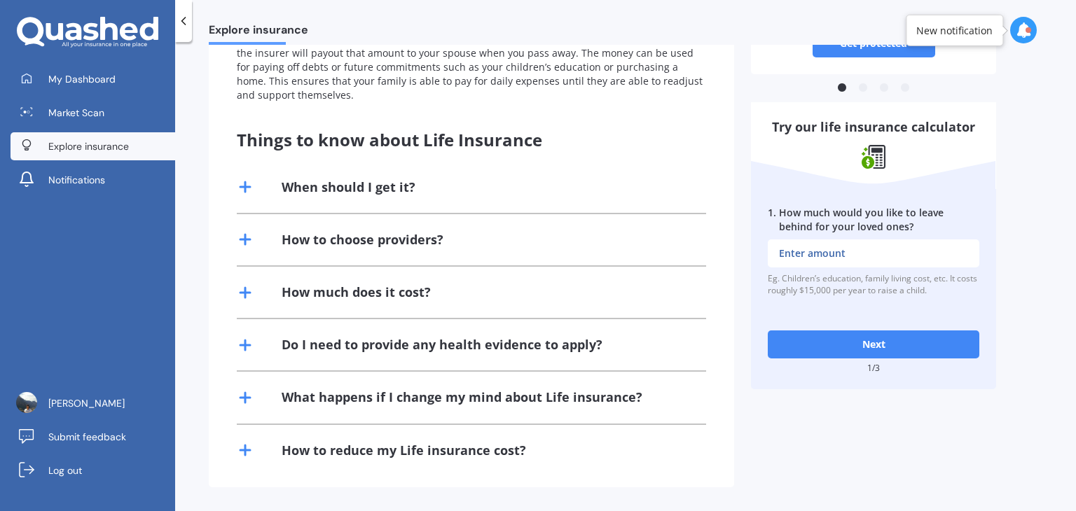
click at [834, 250] on input "1 . How much would you like to leave behind for your loved ones?" at bounding box center [874, 254] width 212 height 28
type input "$600,000"
click at [888, 337] on button "Next" at bounding box center [874, 345] width 212 height 28
click at [865, 252] on input "2 . How much outstanding debt do you have, including mortgage?" at bounding box center [874, 254] width 212 height 28
type input "$6"
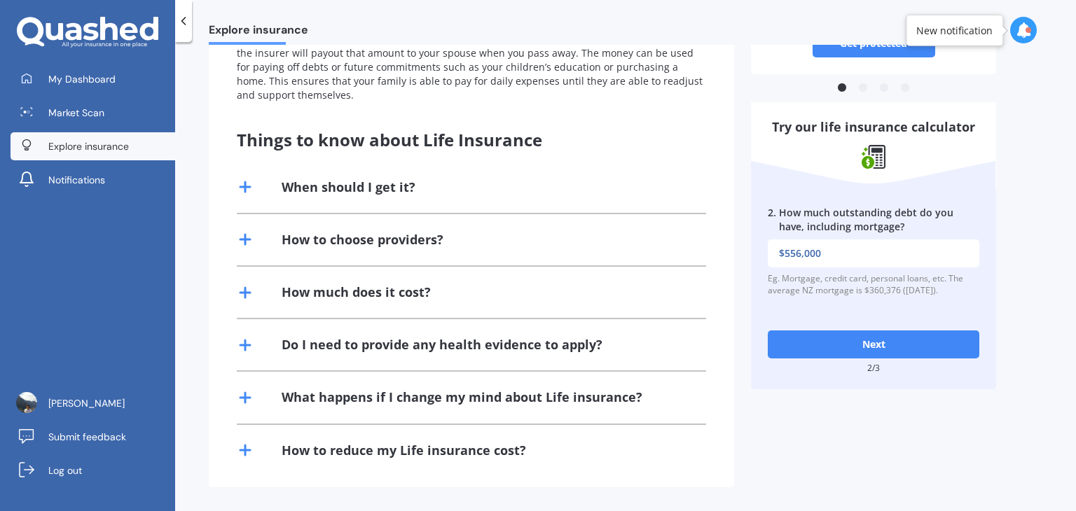
type input "$556,000"
click at [931, 338] on button "Next" at bounding box center [874, 345] width 212 height 28
click at [865, 253] on input "3 . What would be the cost of fulfilling your bucket list if you were terminall…" at bounding box center [874, 254] width 212 height 28
click at [894, 340] on button "Next" at bounding box center [874, 345] width 212 height 28
type input "$20,000"
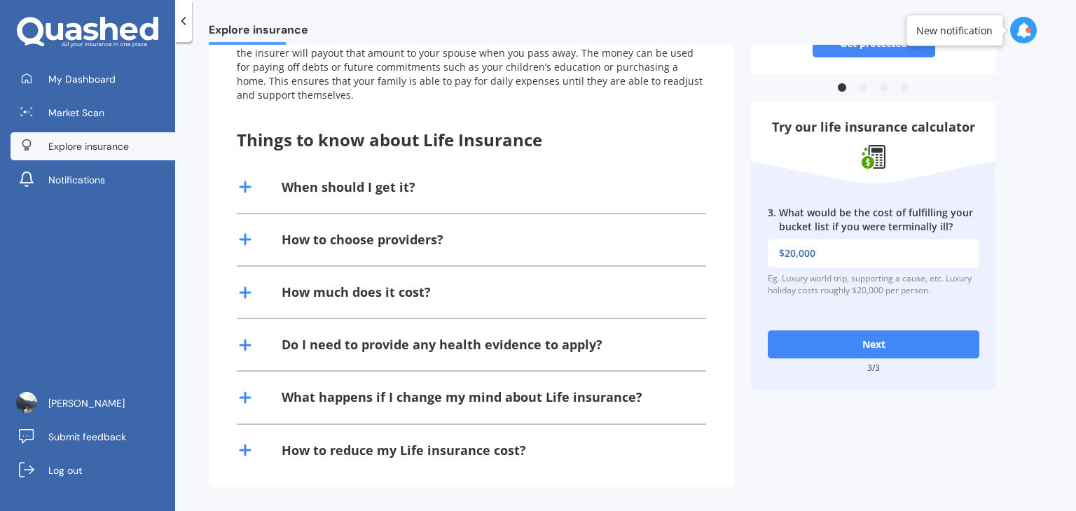
click at [896, 344] on button "Next" at bounding box center [874, 345] width 212 height 28
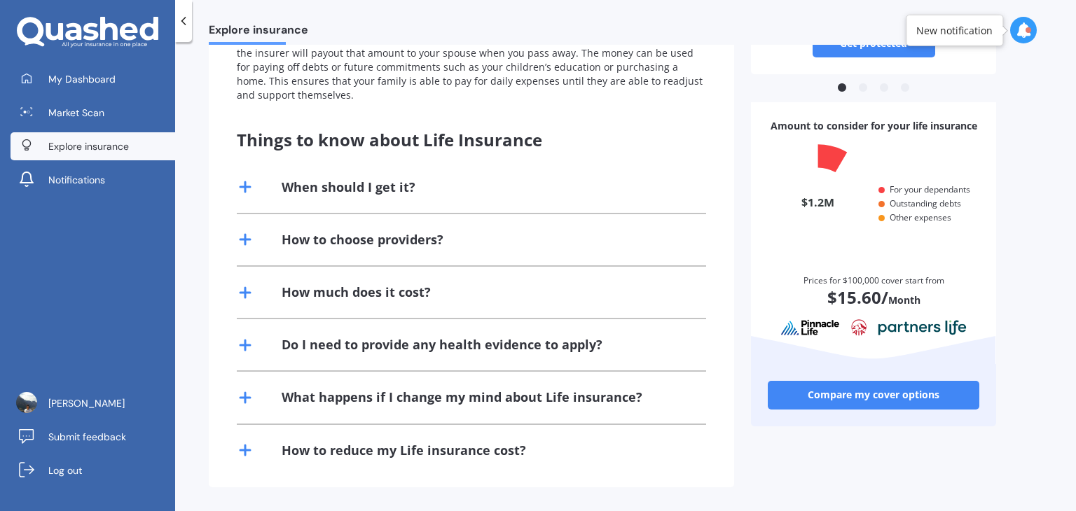
scroll to position [132, 205]
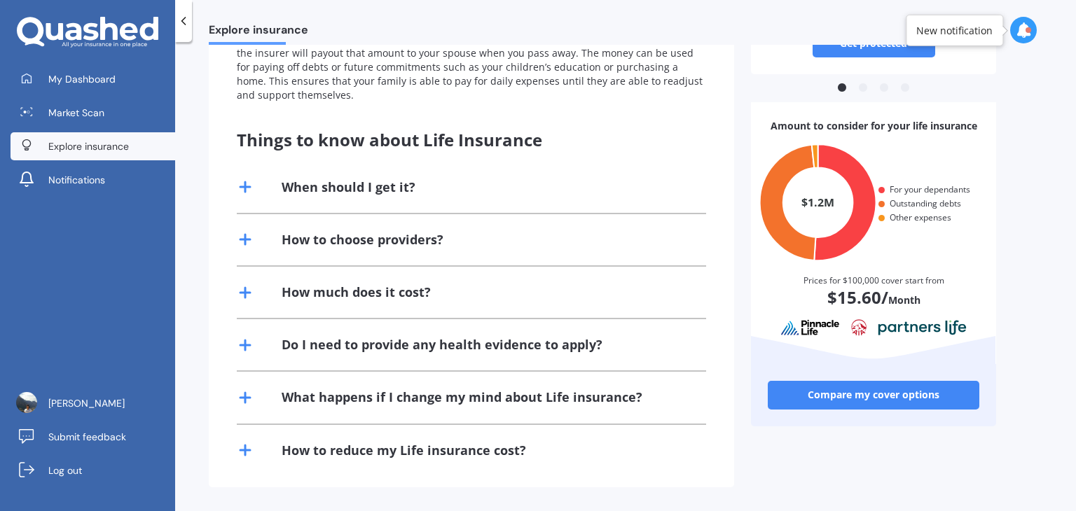
click at [855, 390] on link "Compare my cover options" at bounding box center [874, 395] width 212 height 28
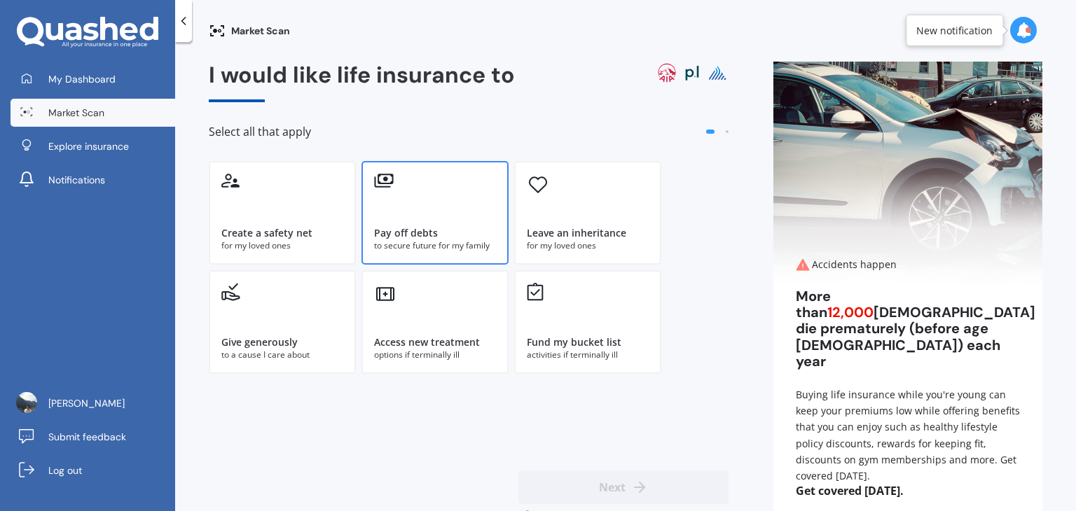
click at [417, 202] on div "Pay off debts to secure future for my family" at bounding box center [434, 213] width 147 height 104
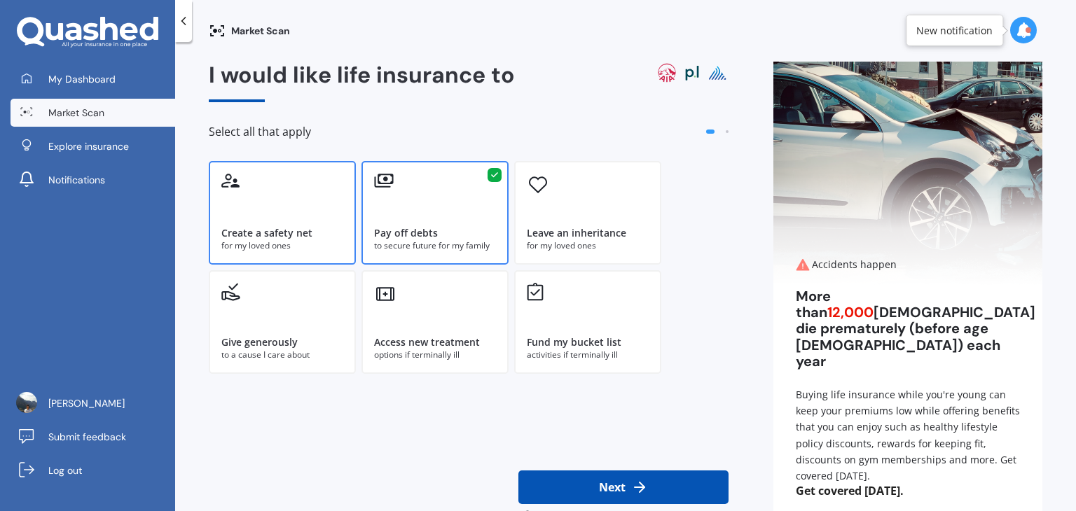
click at [306, 202] on div "Create a safety net for my loved ones" at bounding box center [282, 213] width 147 height 104
click at [572, 485] on button "Next" at bounding box center [623, 488] width 210 height 34
select select "30"
select select "03"
select select "1980"
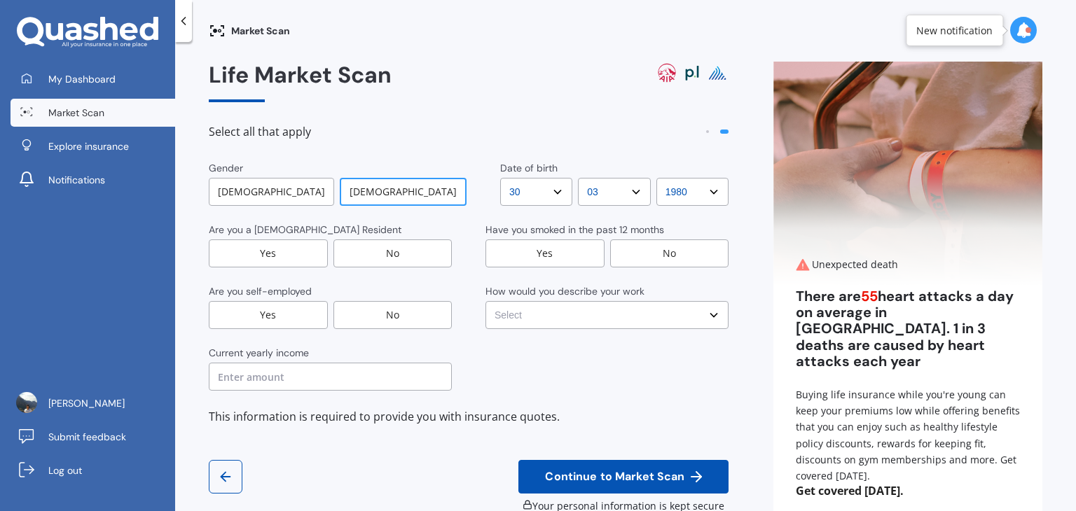
click at [268, 188] on div "[DEMOGRAPHIC_DATA]" at bounding box center [271, 192] width 125 height 28
click at [287, 253] on div "Yes" at bounding box center [268, 254] width 119 height 28
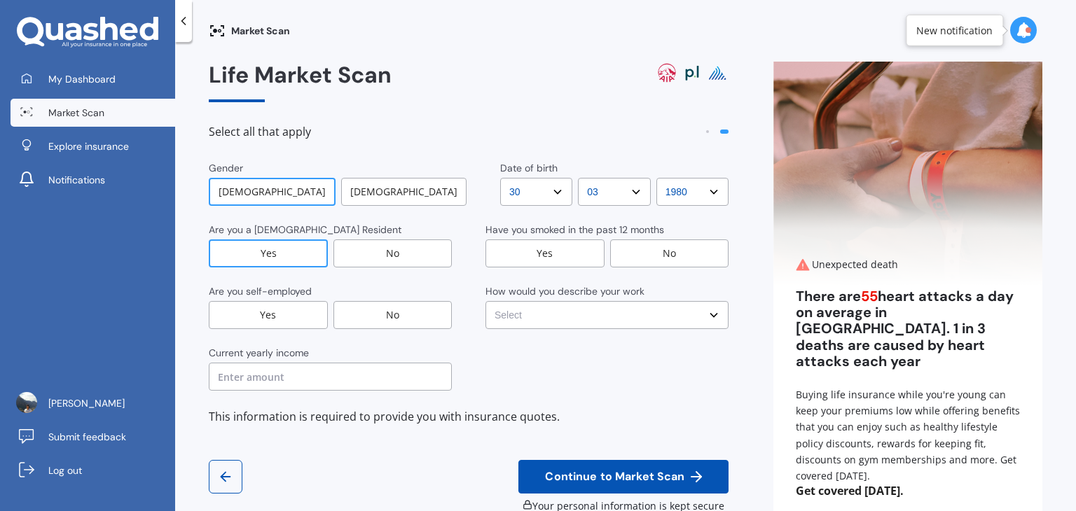
click at [378, 315] on div "No" at bounding box center [392, 315] width 119 height 28
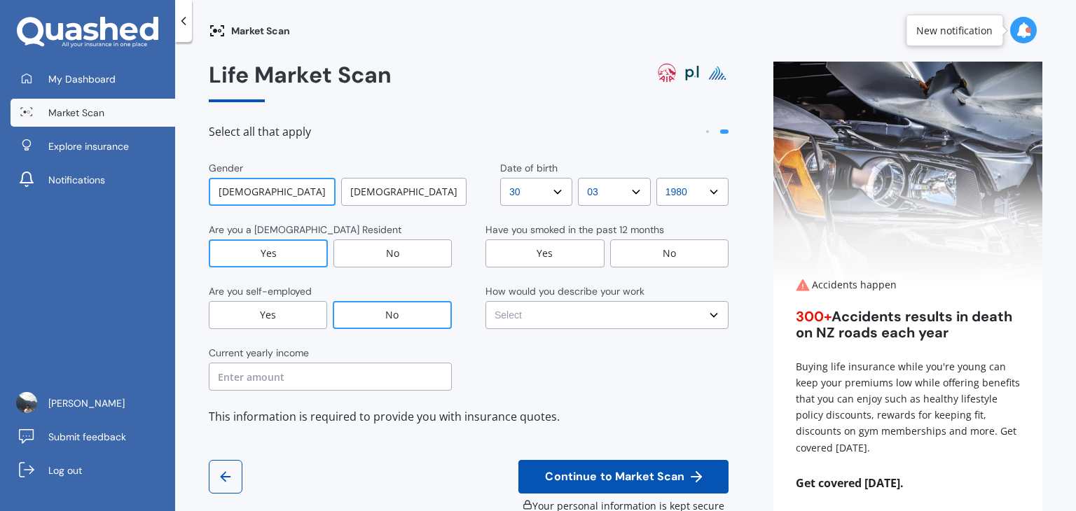
click at [271, 373] on input "text" at bounding box center [330, 377] width 243 height 28
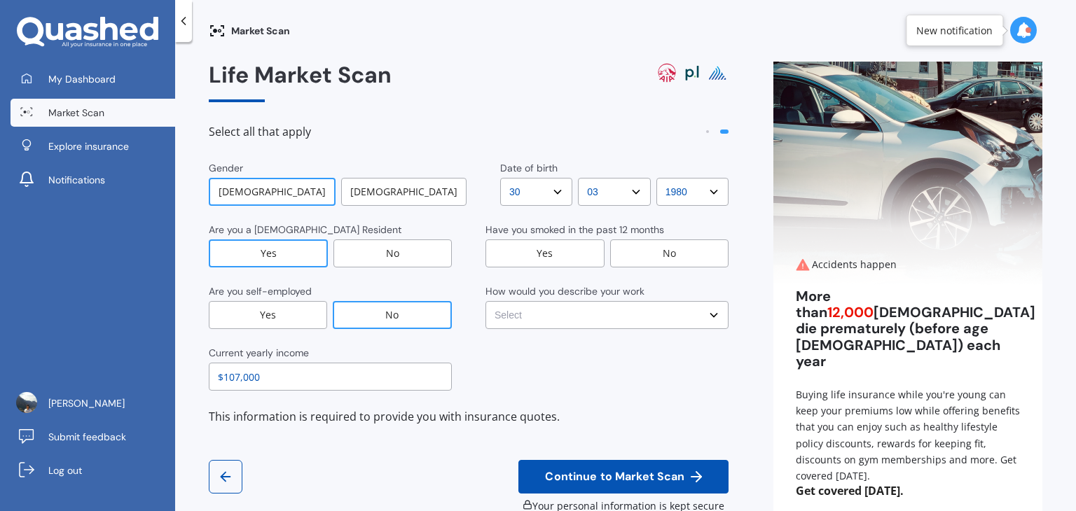
type input "$107,000"
click at [533, 184] on select "DD DD 01 02 03 04 05 06 07 08 09 10 11 12 13 14 15 16 17 18 19 20 21 22 23 24 2…" at bounding box center [536, 192] width 72 height 28
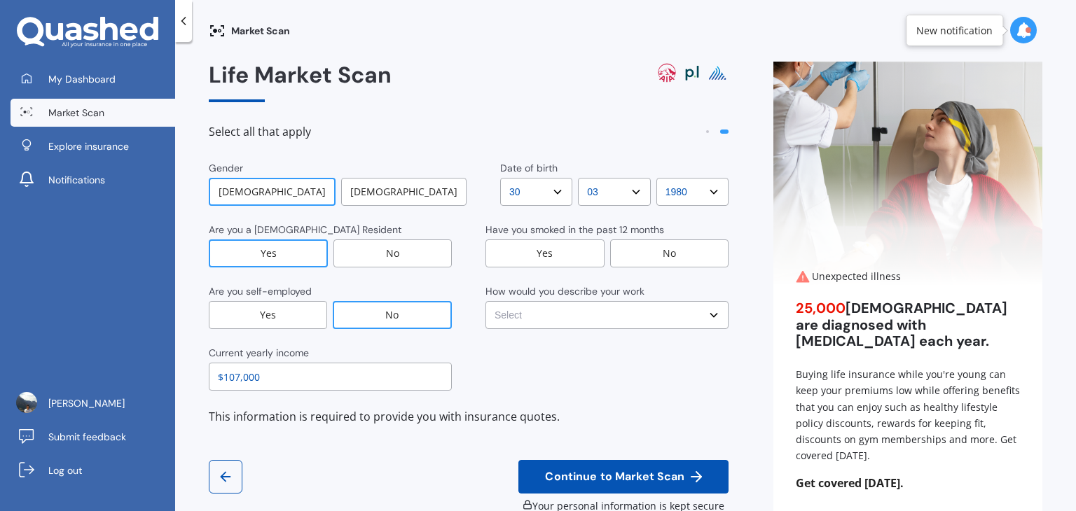
select select "15"
click at [500, 178] on select "DD DD 01 02 03 04 05 06 07 08 09 10 11 12 13 14 15 16 17 18 19 20 21 22 23 24 2…" at bounding box center [536, 192] width 72 height 28
click at [579, 190] on select "MM MM 01 02 03 04 05 06 07 08 09 10 11 12" at bounding box center [614, 192] width 72 height 28
select select "10"
click at [578, 178] on select "MM MM 01 02 03 04 05 06 07 08 09 10 11 12" at bounding box center [614, 192] width 72 height 28
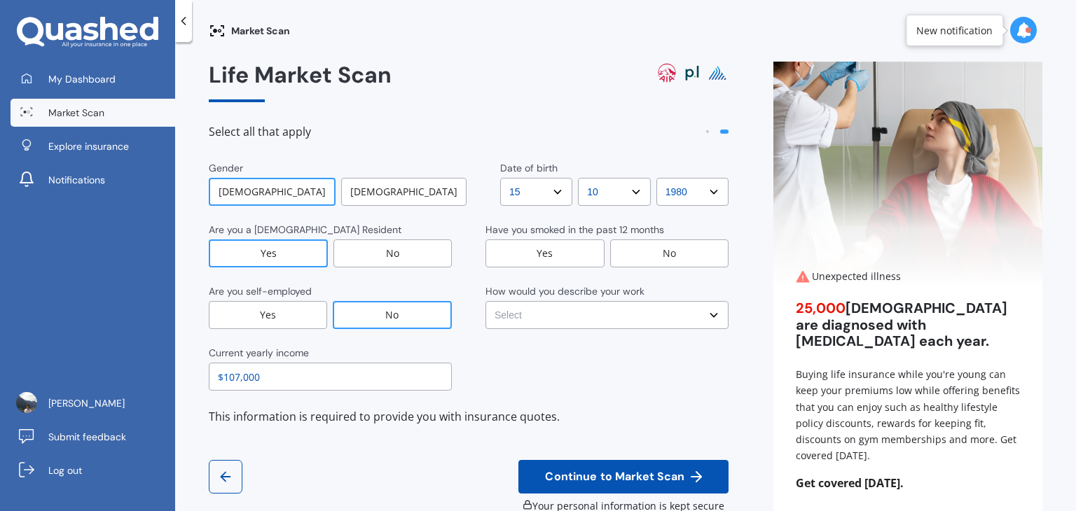
click at [684, 197] on select "YYYY YYYY 2009 2008 2007 2006 2005 2004 2003 2002 2001 2000 1999 1998 1997 1996…" at bounding box center [692, 192] width 72 height 28
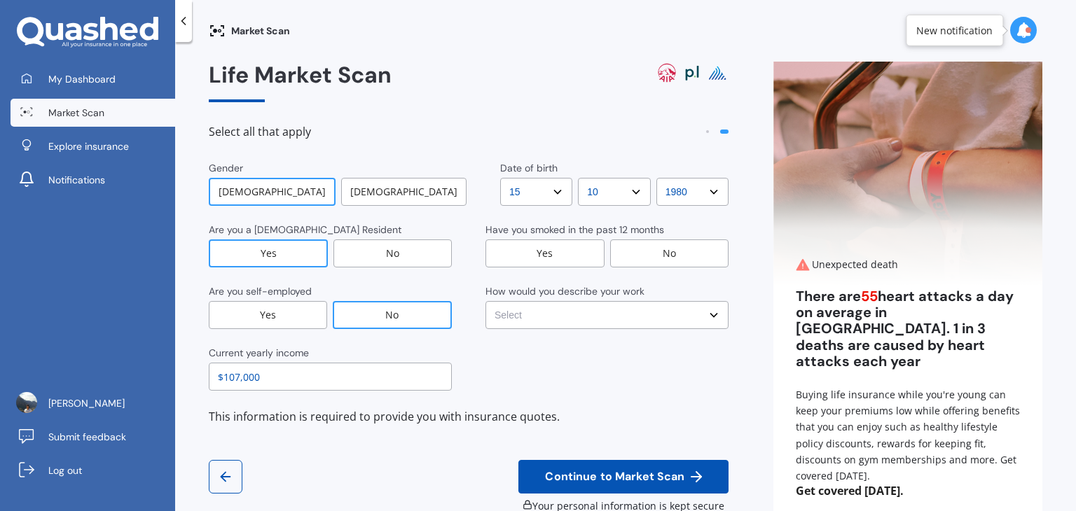
select select "1972"
click at [656, 178] on select "YYYY YYYY 2009 2008 2007 2006 2005 2004 2003 2002 2001 2000 1999 1998 1997 1996…" at bounding box center [692, 192] width 72 height 28
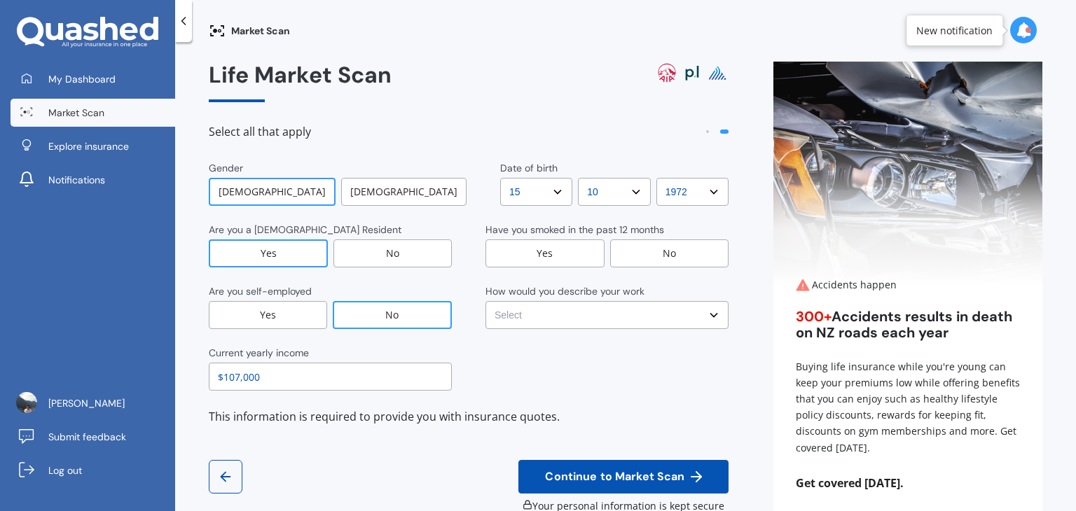
click at [643, 251] on div "No" at bounding box center [669, 254] width 119 height 28
click at [578, 317] on select "Select No manual work e.g. lawyer, consultant, engineer Light manual work [PERS…" at bounding box center [606, 315] width 243 height 28
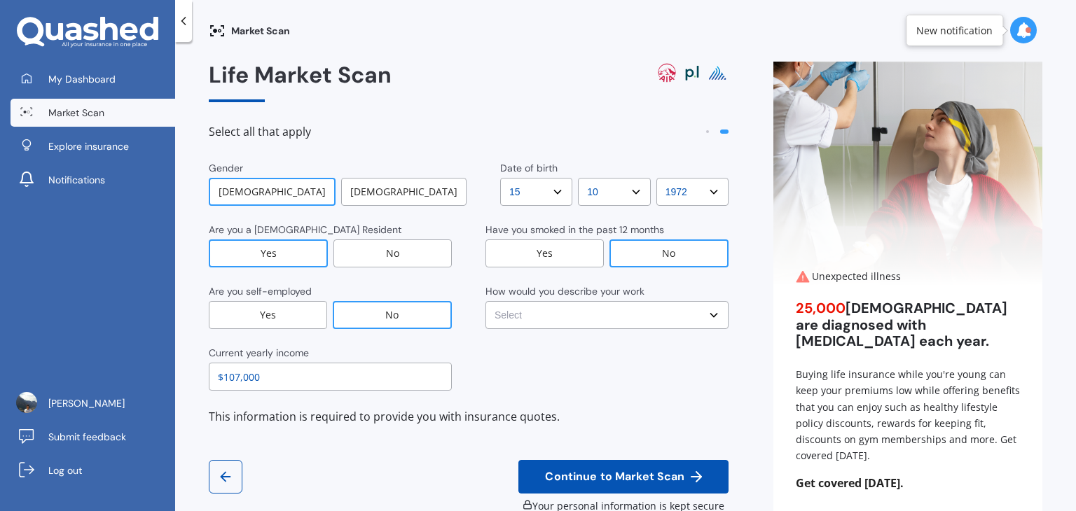
select select "No manual work e.g. lawyer, consultant, engineer"
click at [485, 301] on select "Select No manual work e.g. lawyer, consultant, engineer Light manual work [PERS…" at bounding box center [606, 315] width 243 height 28
click at [584, 474] on span "Continue to Market Scan" at bounding box center [614, 477] width 145 height 13
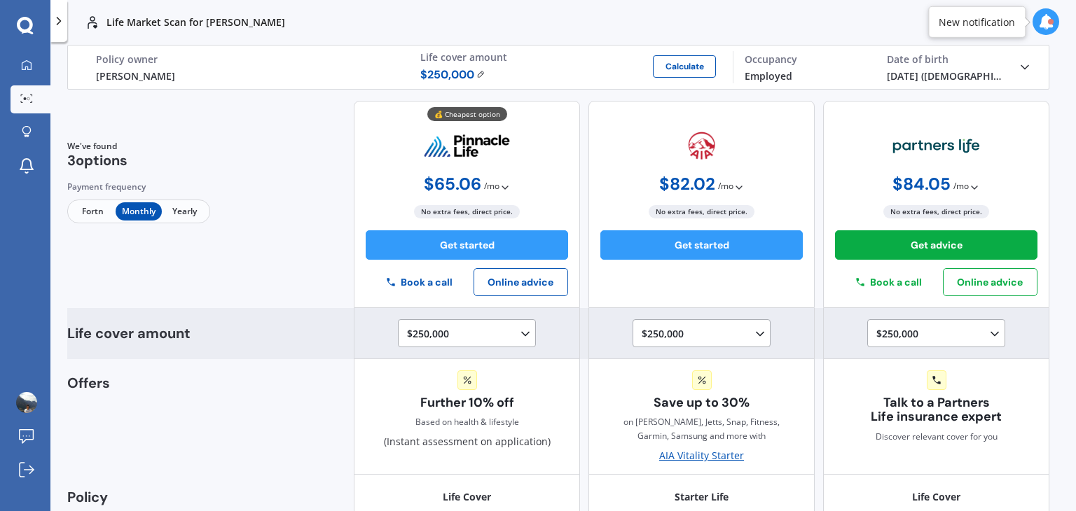
click at [724, 326] on div "$250,000 $100,000 $150,000 $200,000 $250,000 $300,000" at bounding box center [704, 334] width 125 height 17
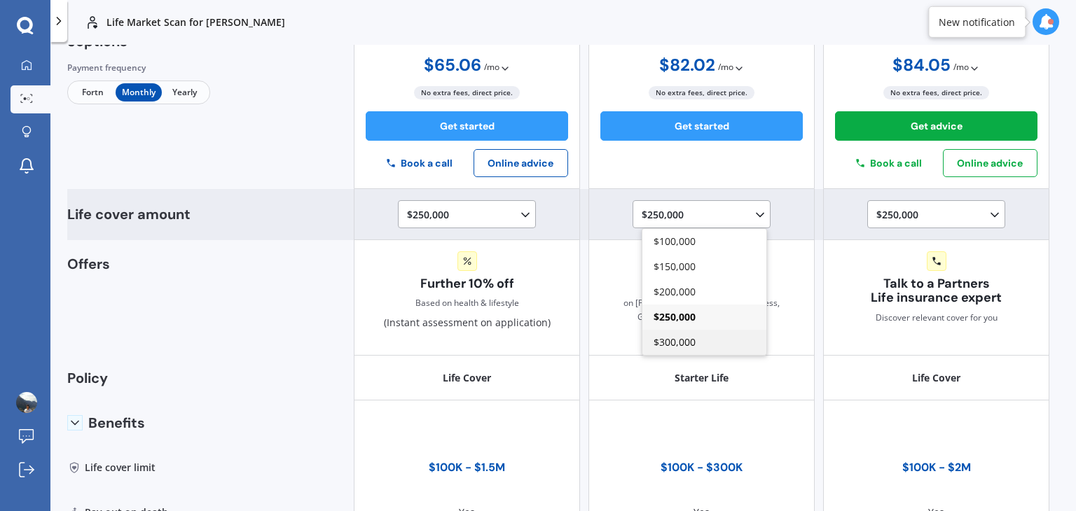
scroll to position [122, 0]
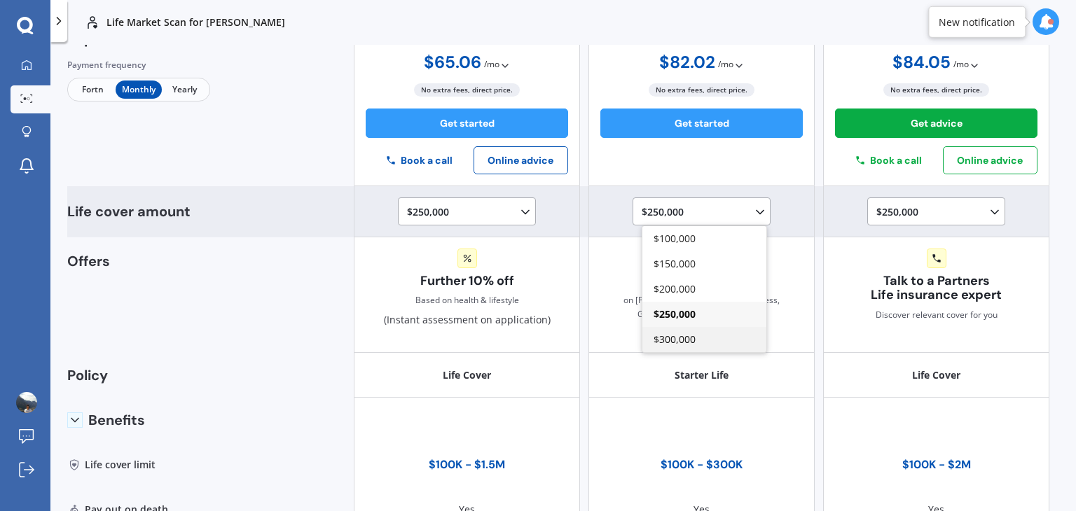
click at [675, 337] on span "$300,000" at bounding box center [675, 339] width 42 height 13
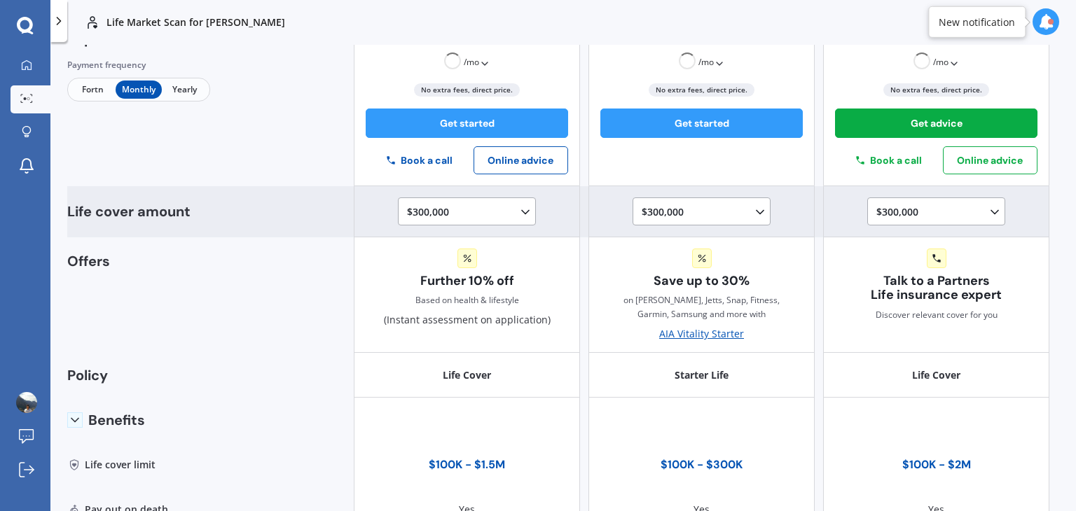
click at [667, 215] on div "$300,000 $100,000 $150,000 $200,000 $250,000 $300,000" at bounding box center [704, 212] width 125 height 17
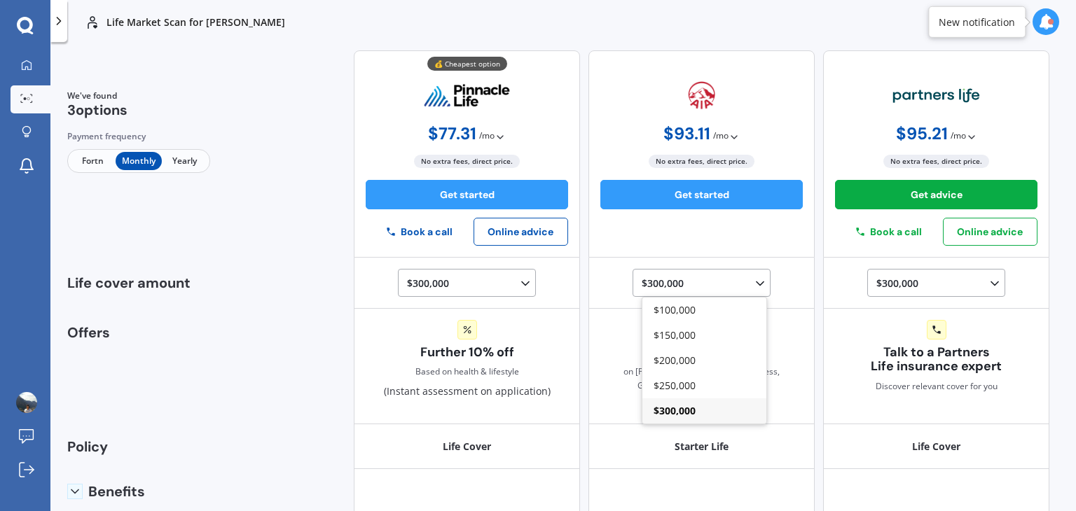
scroll to position [50, 0]
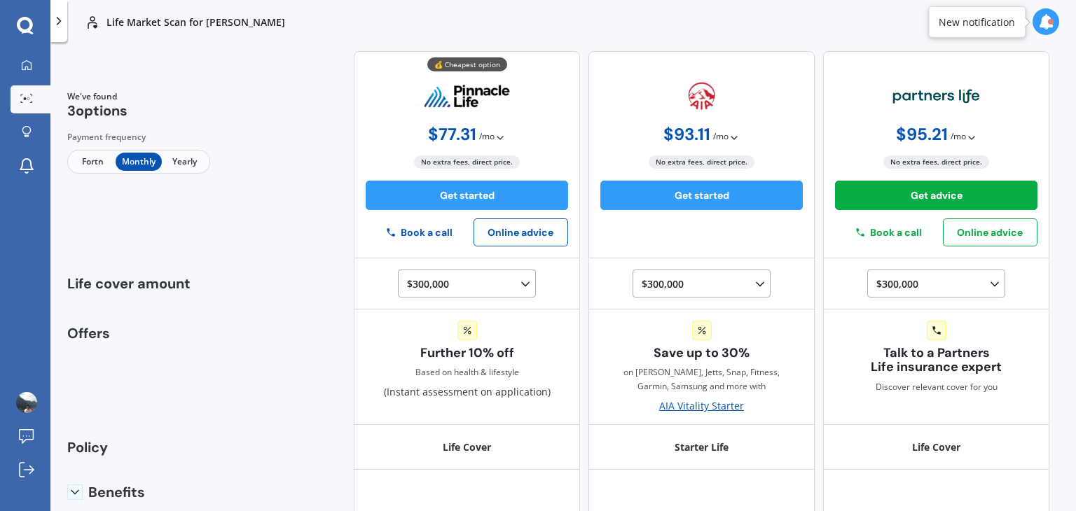
click at [99, 163] on span "Fortn" at bounding box center [93, 162] width 46 height 18
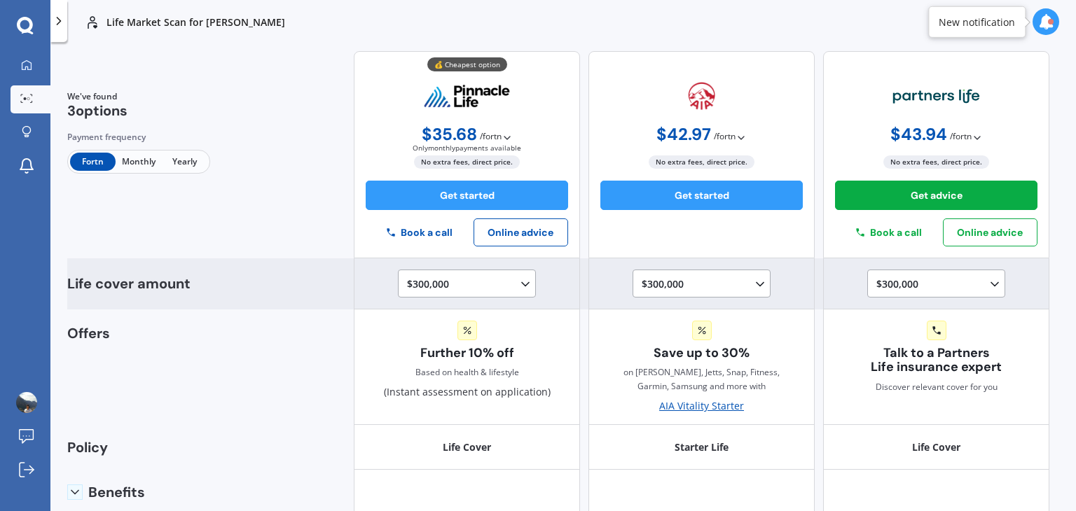
click at [448, 290] on div "$300,000 $100,000 $150,000 $200,000 $250,000 $300,000 $350,000 $400,000 $500,00…" at bounding box center [469, 284] width 125 height 17
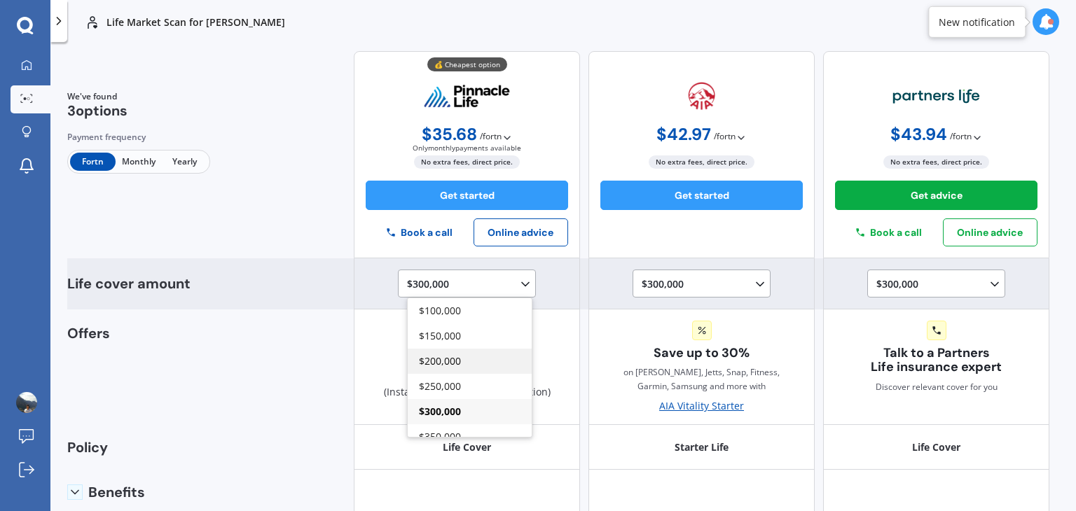
scroll to position [163, 0]
click at [420, 320] on span "$500,000" at bounding box center [440, 323] width 42 height 13
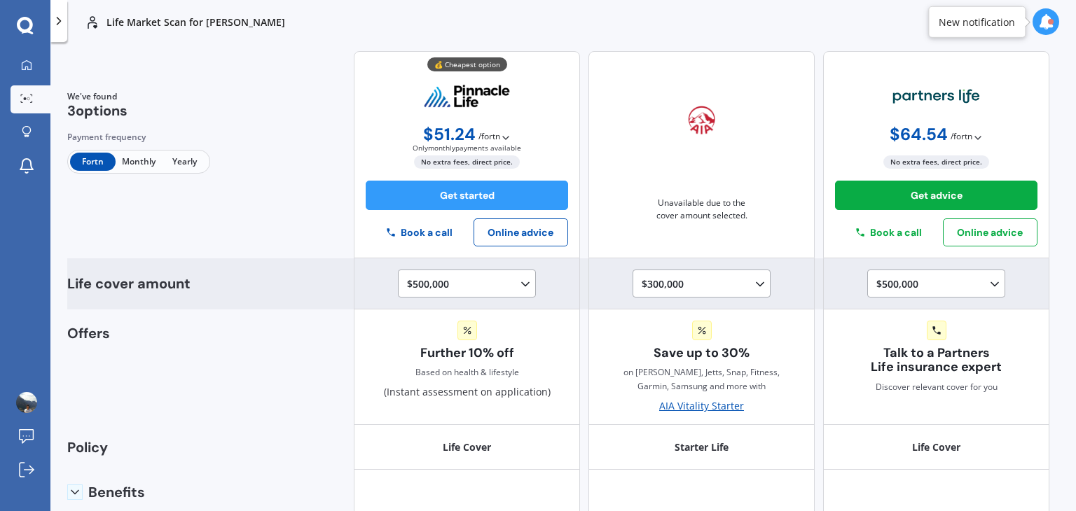
click at [700, 289] on div "$300,000 $100,000 $150,000 $200,000 $250,000 $300,000" at bounding box center [704, 284] width 125 height 17
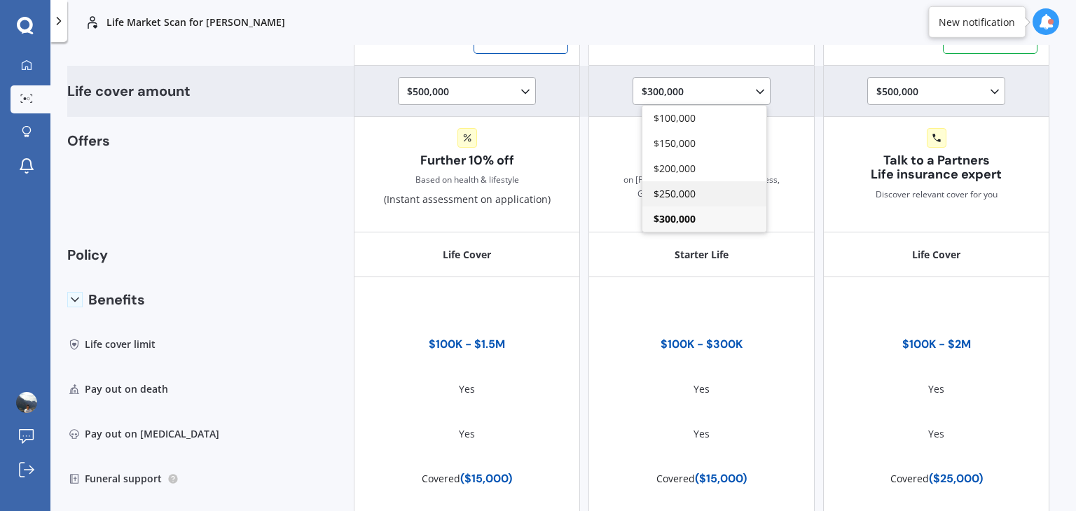
scroll to position [85, 0]
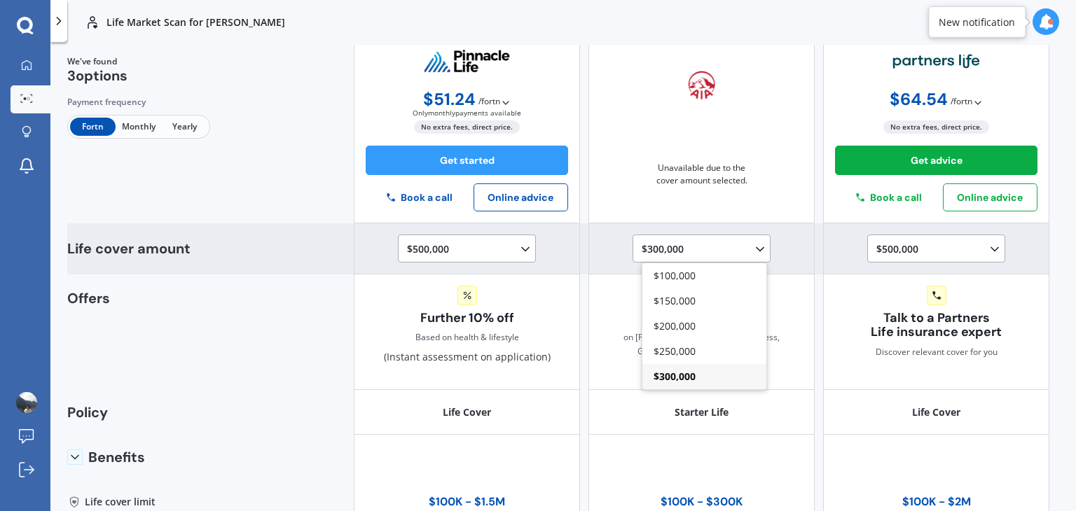
click at [700, 242] on div "$300,000 $100,000 $150,000 $200,000 $250,000 $300,000" at bounding box center [704, 249] width 125 height 17
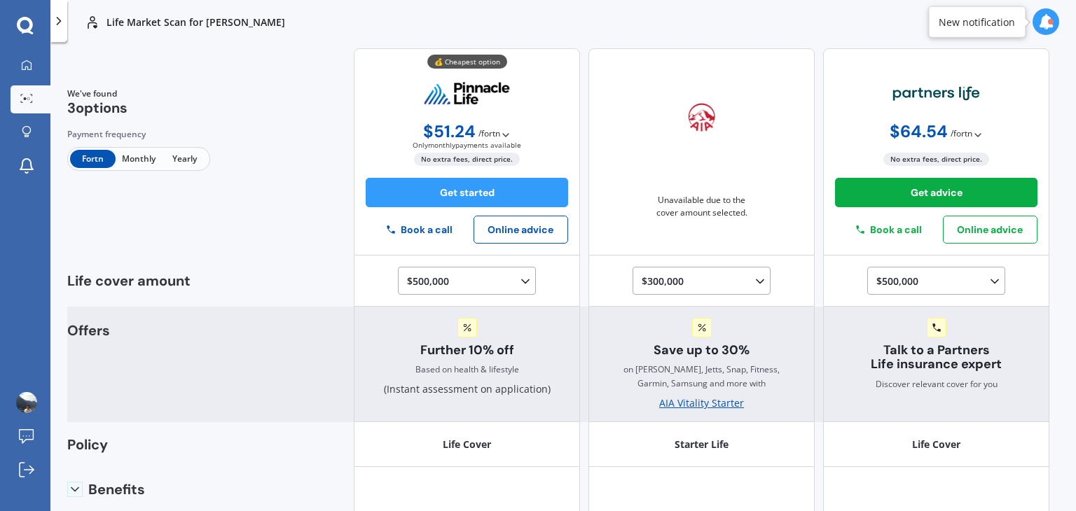
scroll to position [0, 0]
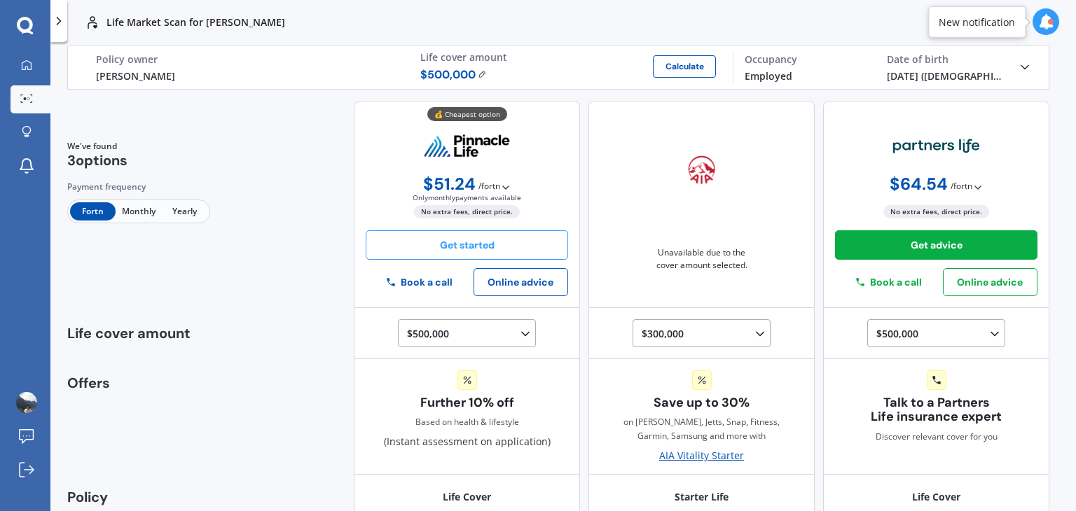
click at [452, 249] on button "Get started" at bounding box center [467, 244] width 202 height 29
